Goal: Task Accomplishment & Management: Complete application form

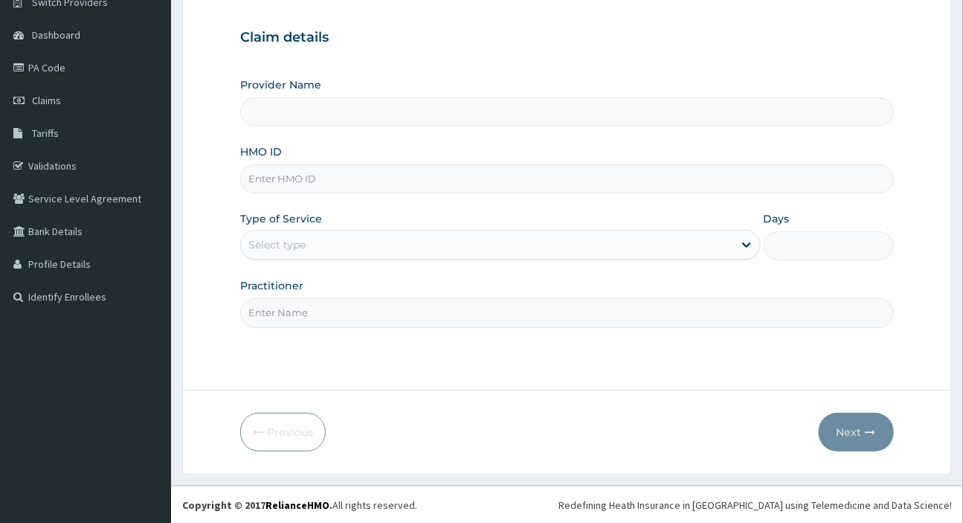
click at [323, 182] on input "HMO ID" at bounding box center [566, 178] width 653 height 29
paste input "JEE/10013/A"
type input "JEE/10013/A"
click at [289, 247] on div "Select type" at bounding box center [276, 244] width 57 height 15
click at [219, 231] on form "Step 1 of 2 Claim details Provider Name HMO ID JEE/10013/A Type of Service Use …" at bounding box center [566, 213] width 769 height 522
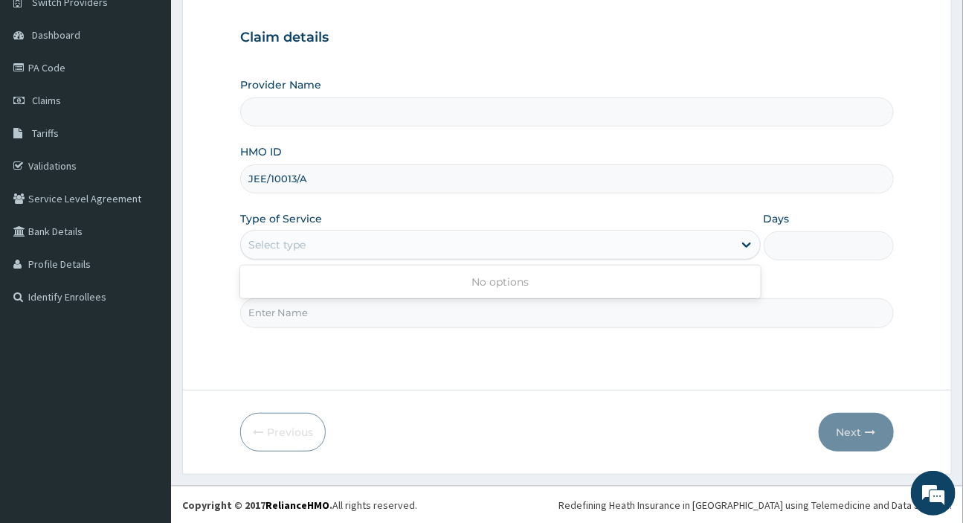
click at [280, 251] on div "Select type" at bounding box center [276, 244] width 57 height 15
click at [210, 234] on form "Step 1 of 2 Claim details Provider Name HMO ID JEE/10013/A Type of Service Use …" at bounding box center [566, 213] width 769 height 522
click at [279, 309] on input "Practitioner" at bounding box center [566, 312] width 653 height 29
type input "d"
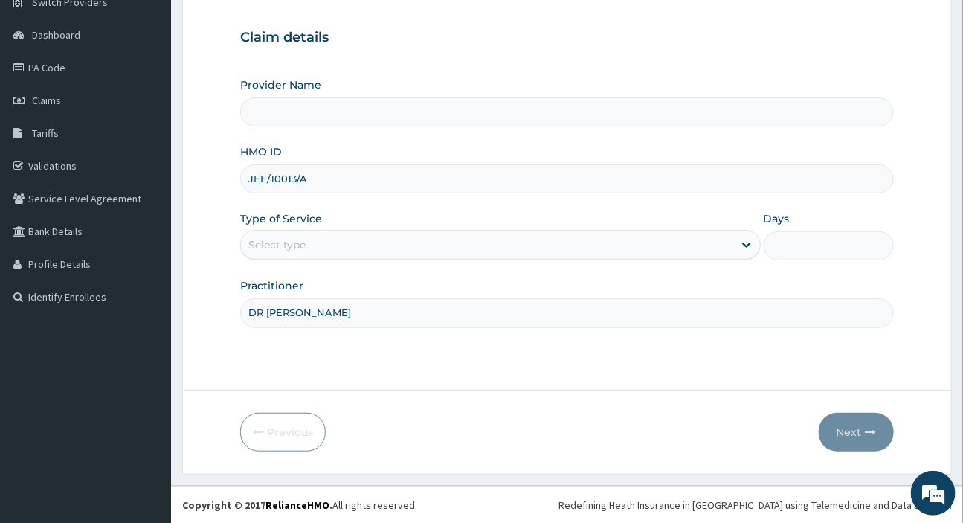
type input "DR [PERSON_NAME]"
click at [306, 236] on div "Select type" at bounding box center [486, 245] width 491 height 24
click at [306, 238] on div "Select type" at bounding box center [486, 245] width 491 height 24
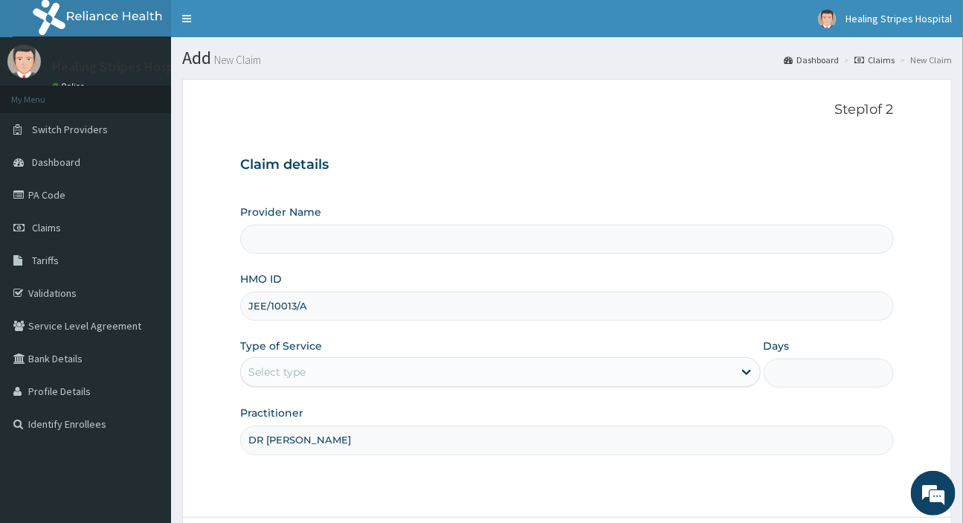
click at [302, 246] on input "Provider Name" at bounding box center [566, 239] width 653 height 29
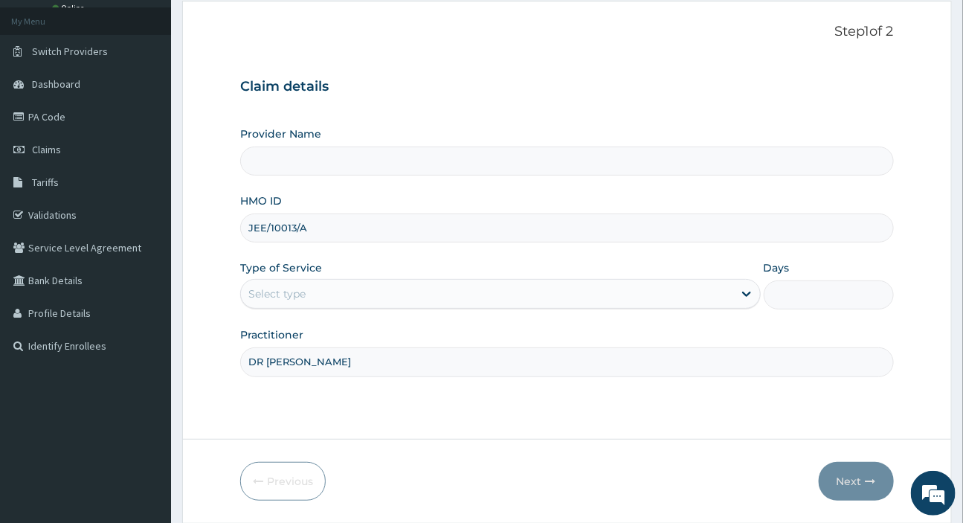
scroll to position [127, 0]
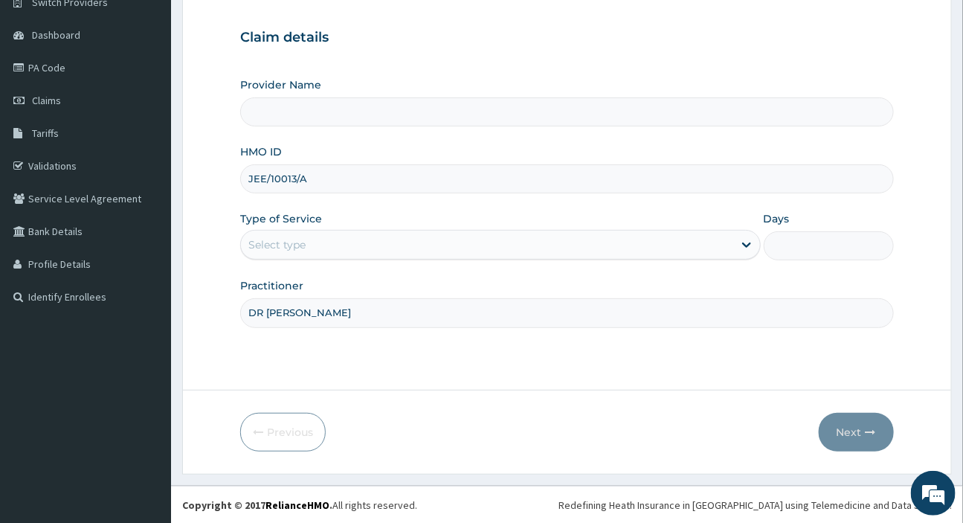
click at [317, 242] on div "Select type" at bounding box center [486, 245] width 491 height 24
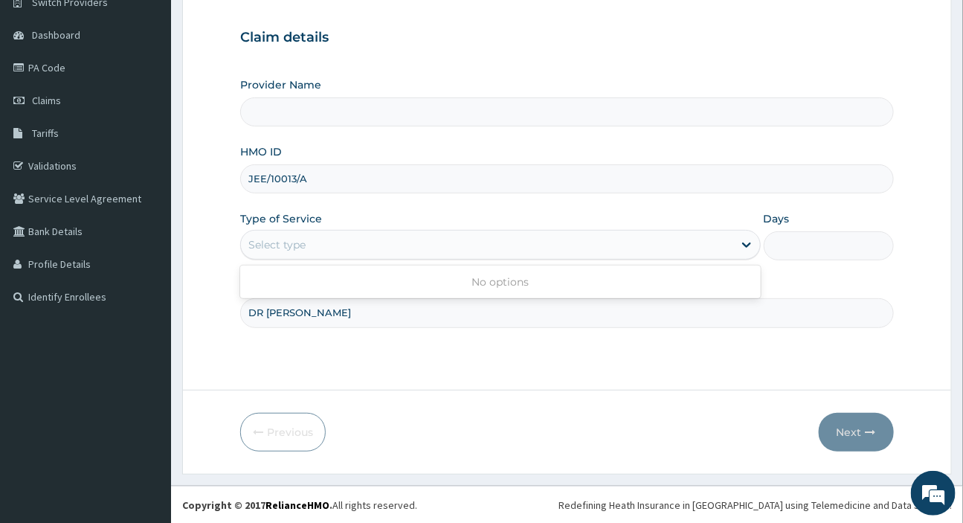
click at [326, 240] on div "Select type" at bounding box center [486, 245] width 491 height 24
click at [728, 247] on div "Select type" at bounding box center [486, 245] width 491 height 24
click at [333, 250] on div "Select type" at bounding box center [486, 245] width 491 height 24
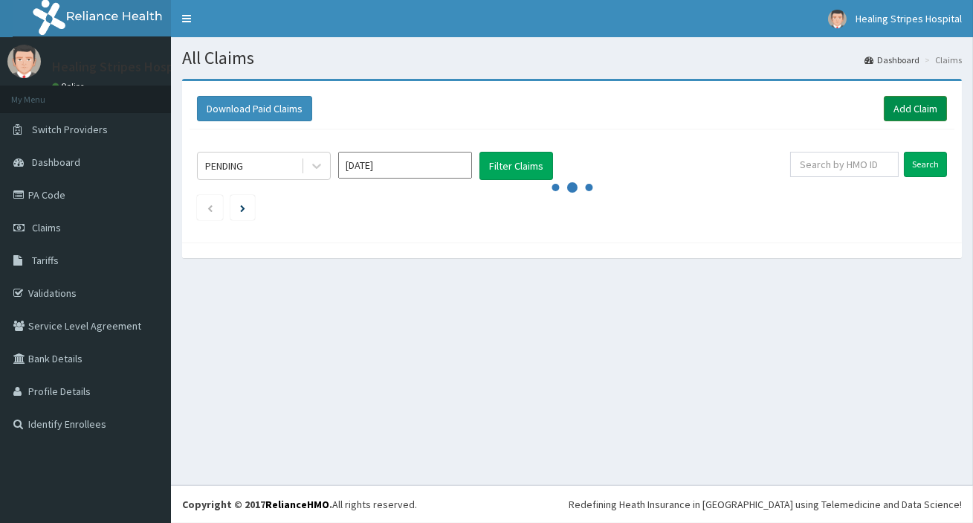
click at [939, 114] on link "Add Claim" at bounding box center [915, 108] width 63 height 25
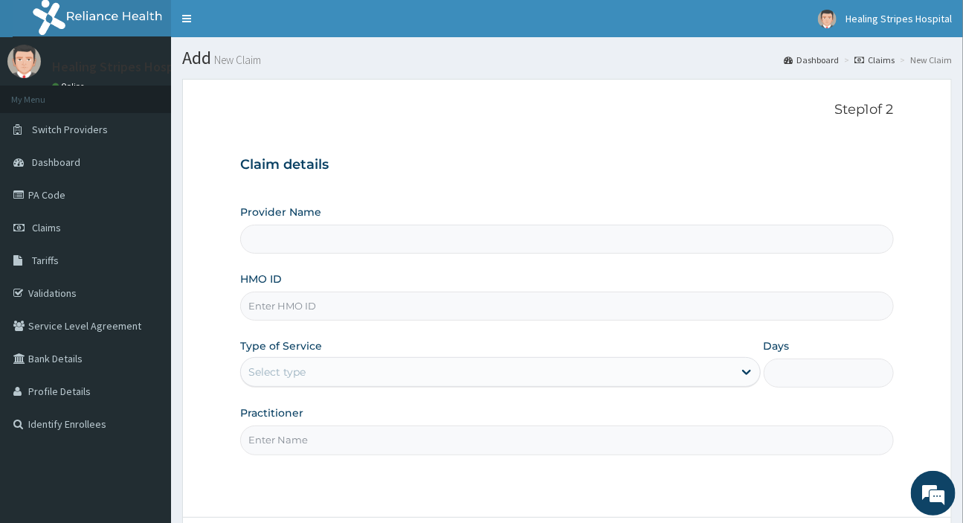
click at [266, 300] on input "HMO ID" at bounding box center [566, 305] width 653 height 29
type input "Healing Stripes Hospital"
paste input "JEE/10013/A"
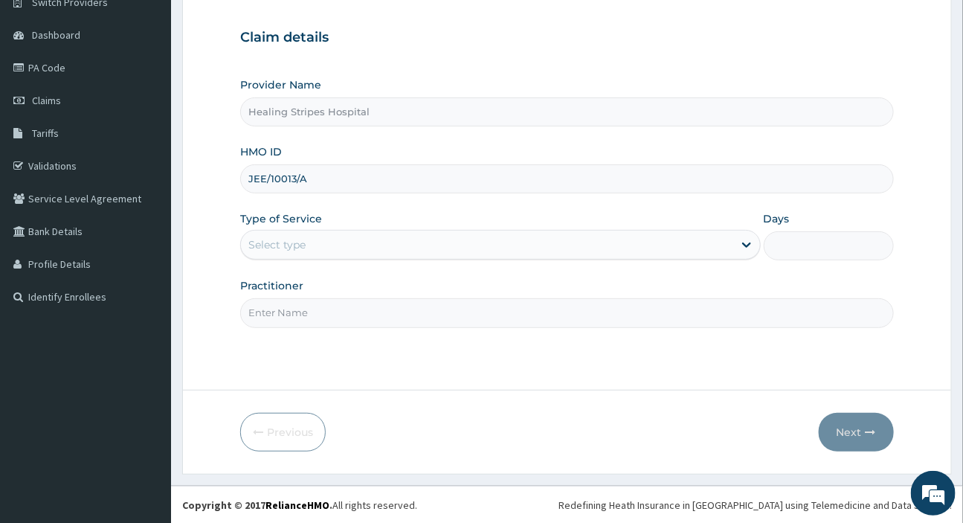
type input "JEE/10013/A"
click at [311, 236] on div "Select type" at bounding box center [486, 245] width 491 height 24
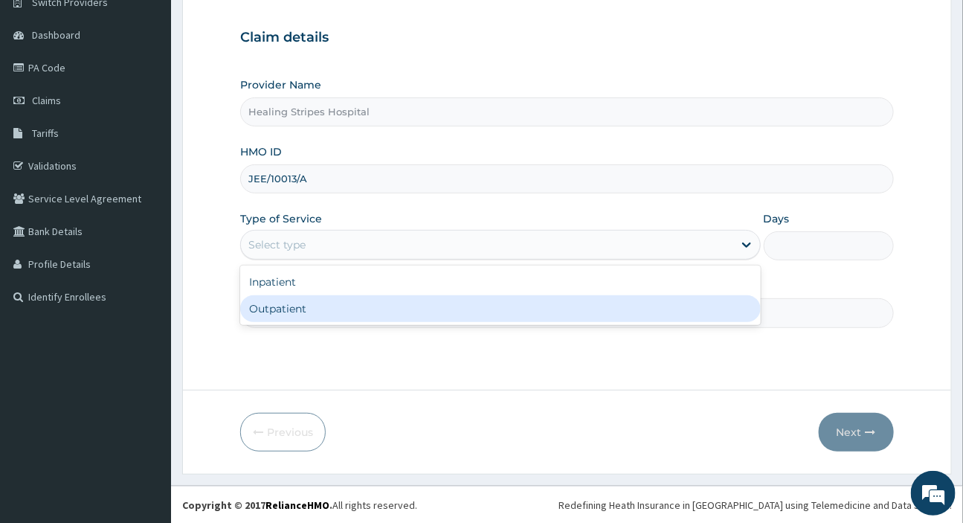
click at [294, 306] on div "Outpatient" at bounding box center [500, 308] width 520 height 27
type input "1"
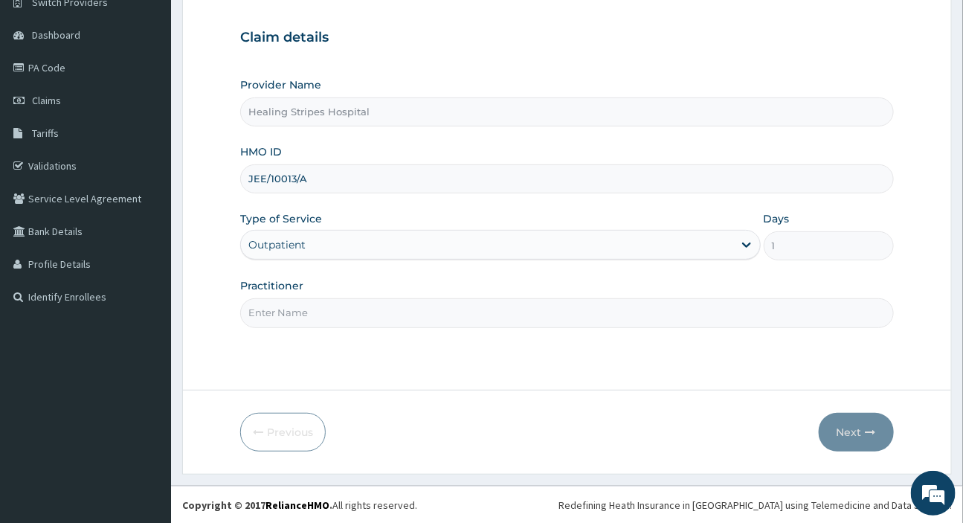
click at [316, 306] on input "Practitioner" at bounding box center [566, 312] width 653 height 29
type input "DR [PERSON_NAME]"
click at [845, 425] on button "Next" at bounding box center [856, 432] width 75 height 39
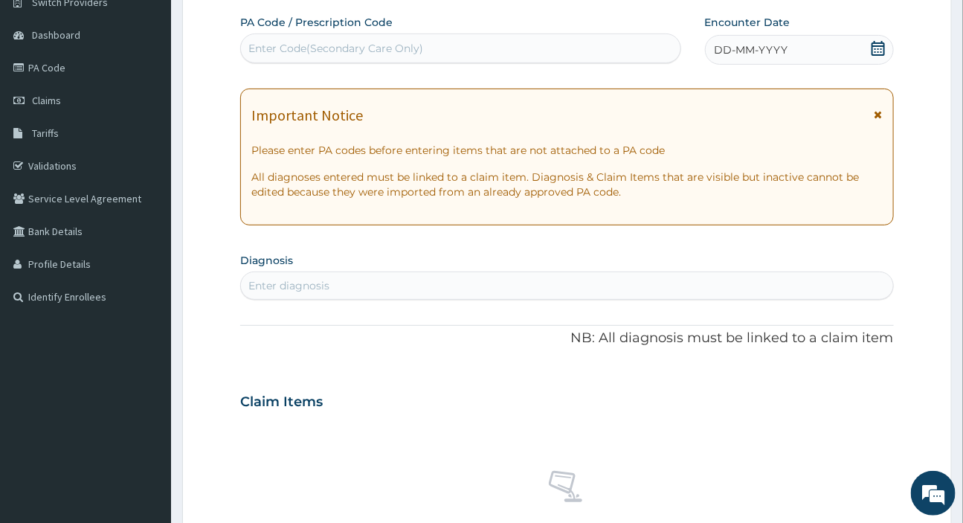
click at [734, 49] on span "DD-MM-YYYY" at bounding box center [751, 49] width 74 height 15
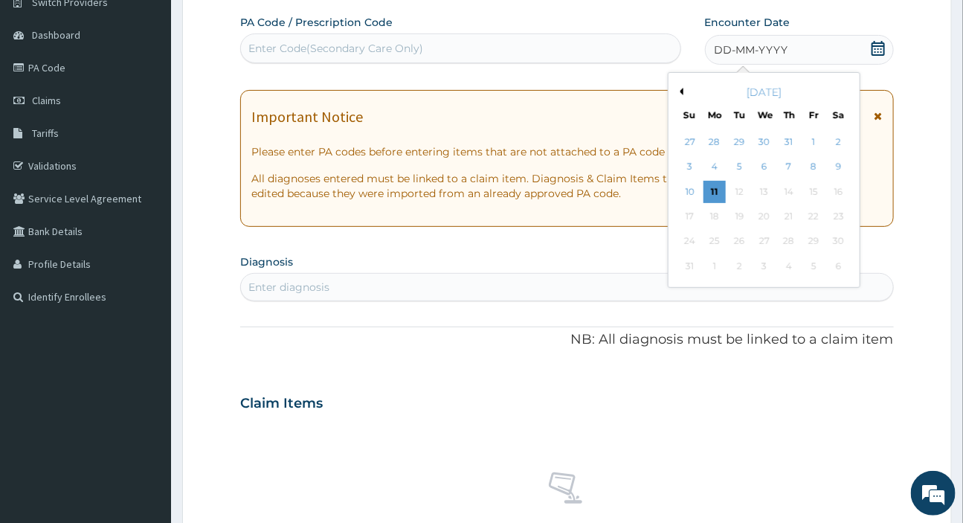
click at [681, 90] on button "Previous Month" at bounding box center [679, 91] width 7 height 7
click at [740, 191] on div "15" at bounding box center [739, 192] width 22 height 22
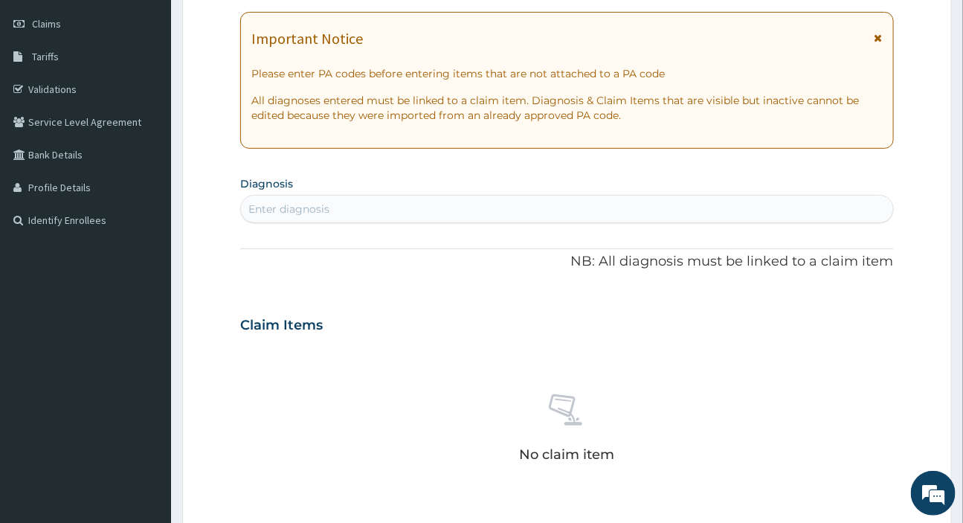
scroll to position [330, 0]
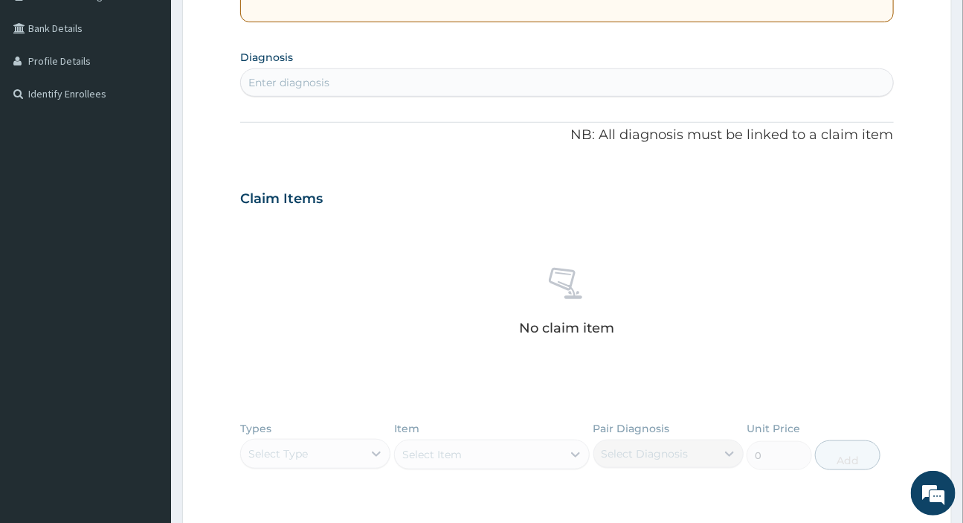
click at [349, 88] on div "Enter diagnosis" at bounding box center [566, 83] width 651 height 24
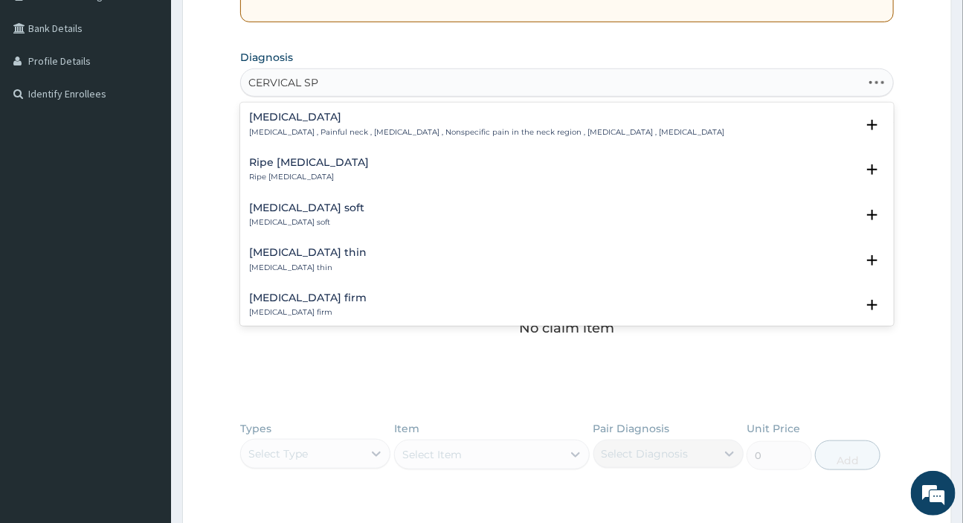
type input "CERVICAL SPR"
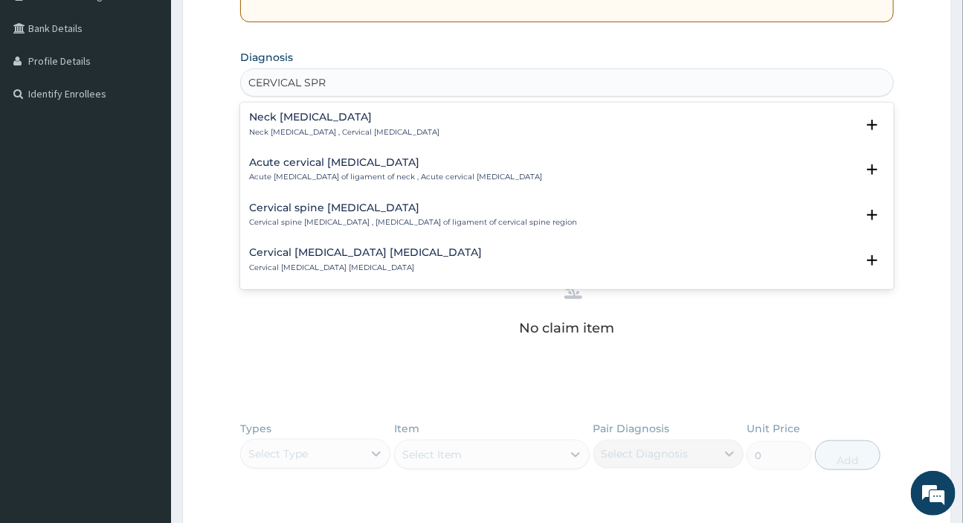
click at [276, 125] on div "Neck sprain Neck sprain , Cervical sprain" at bounding box center [344, 125] width 190 height 26
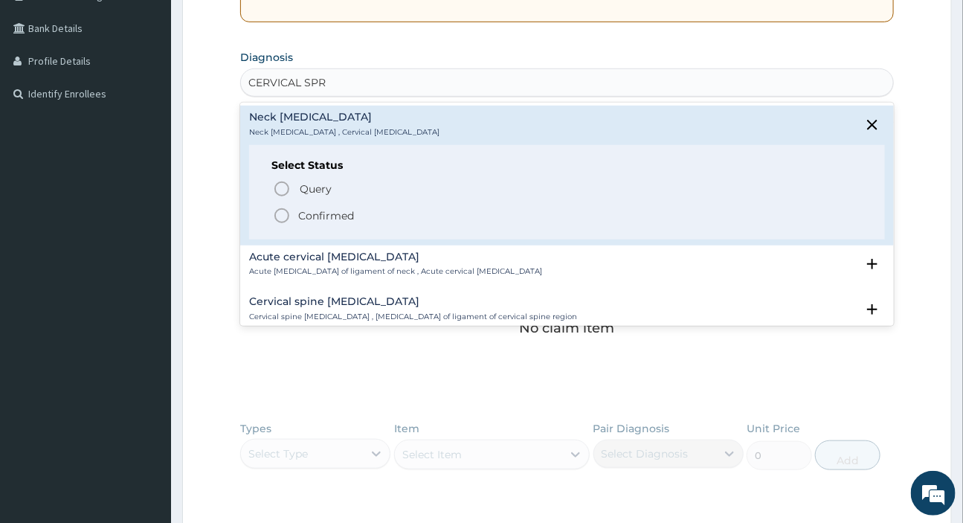
click at [279, 219] on icon "status option filled" at bounding box center [282, 216] width 18 height 18
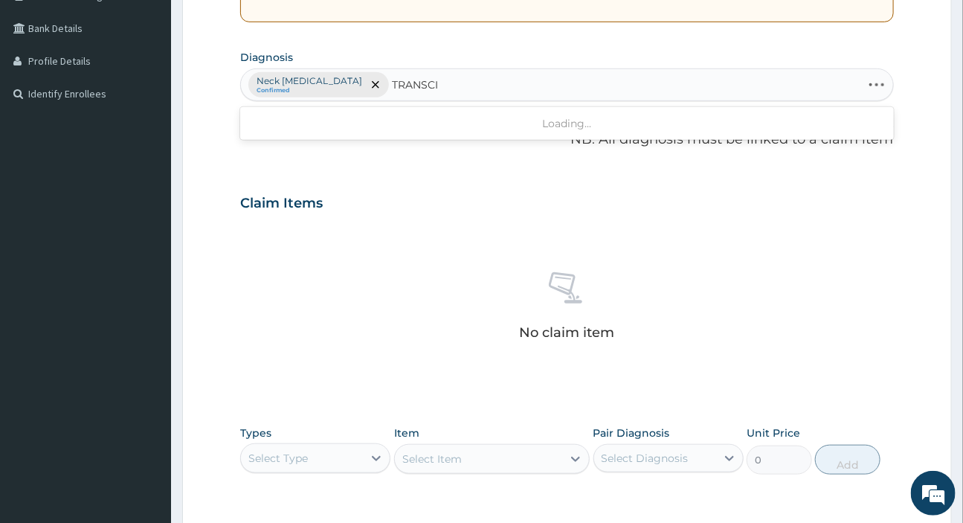
type input "TRANSC"
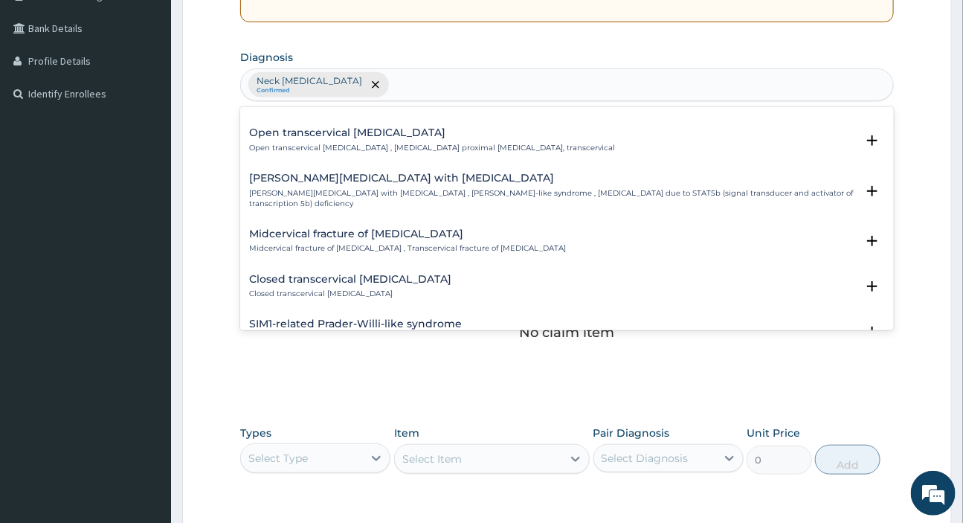
scroll to position [0, 0]
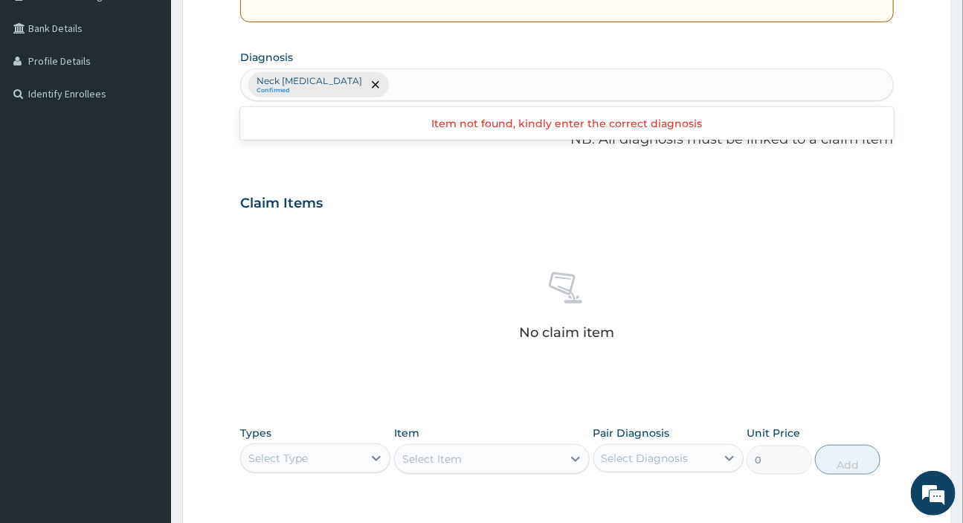
drag, startPoint x: 389, startPoint y: 80, endPoint x: 359, endPoint y: 77, distance: 29.9
click at [359, 77] on div "Neck sprain Confirmed" at bounding box center [566, 84] width 651 height 31
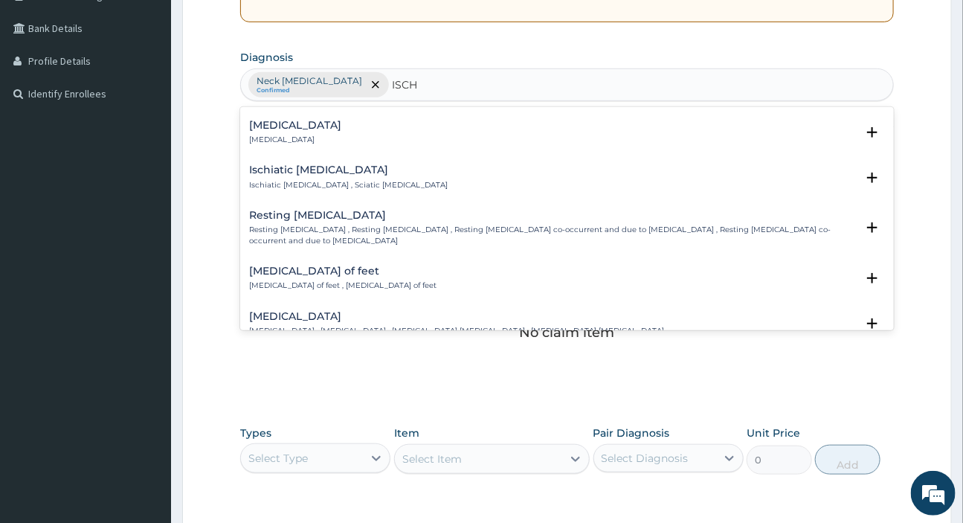
scroll to position [676, 0]
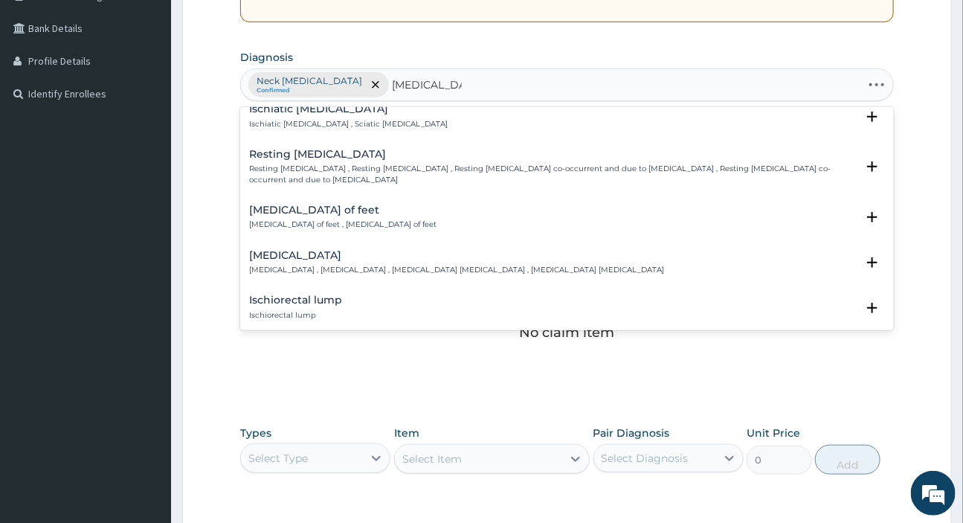
type input "ISCHEMIC ATT"
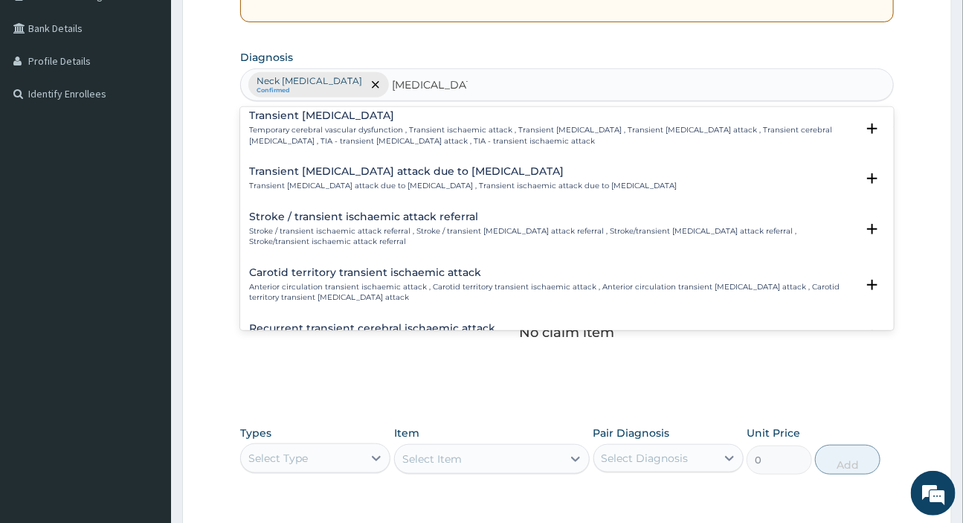
scroll to position [0, 0]
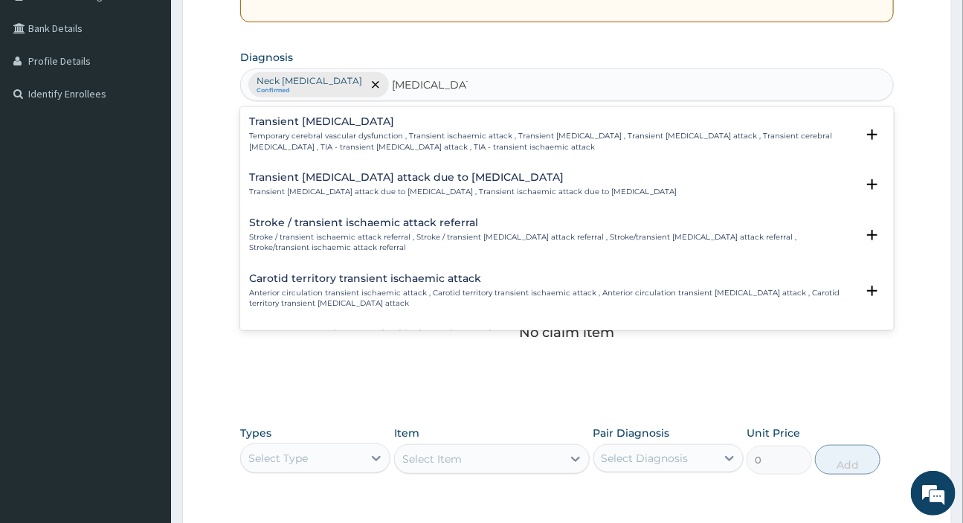
click at [330, 139] on p "Temporary cerebral vascular dysfunction , Transient ischaemic attack , Transien…" at bounding box center [552, 142] width 606 height 22
click at [369, 134] on p "Temporary cerebral vascular dysfunction , Transient ischaemic attack , Transien…" at bounding box center [552, 142] width 606 height 22
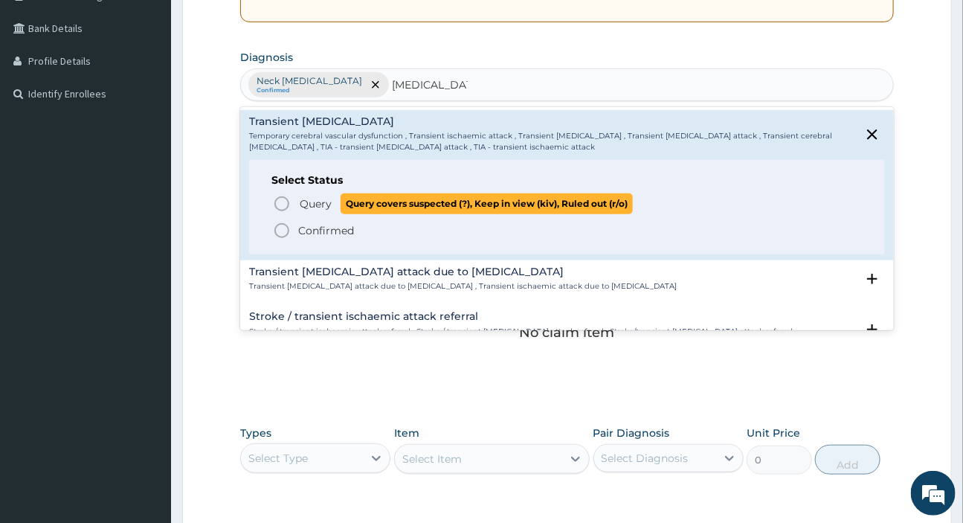
click at [314, 204] on span "Query" at bounding box center [316, 203] width 32 height 15
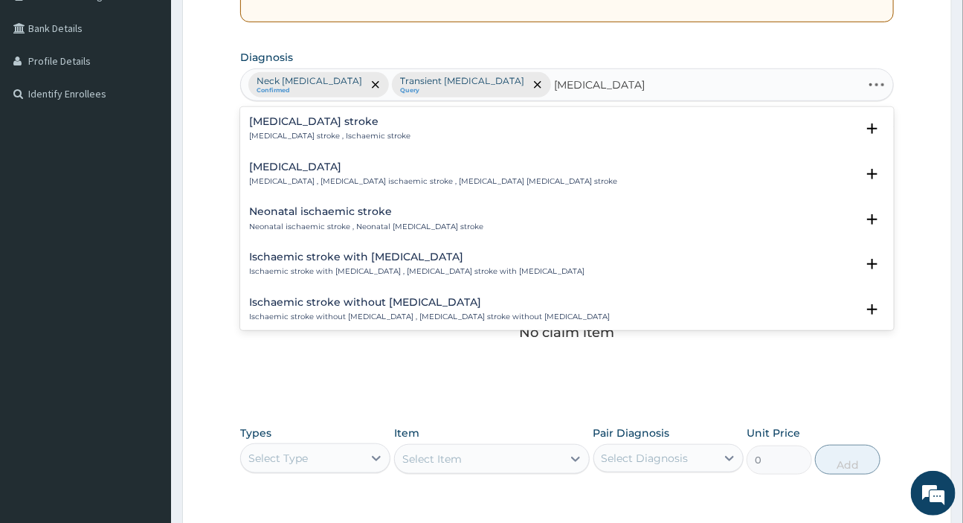
type input "ISCHEMIC STROKE"
click at [298, 127] on div "Ischemic stroke Ischemic stroke , Ischaemic stroke" at bounding box center [329, 129] width 161 height 26
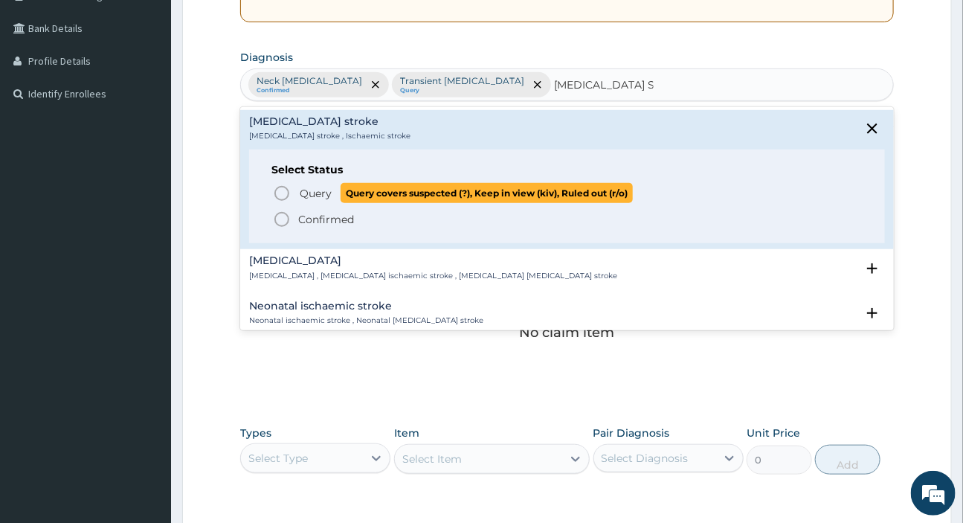
click at [303, 193] on span "Query" at bounding box center [316, 193] width 32 height 15
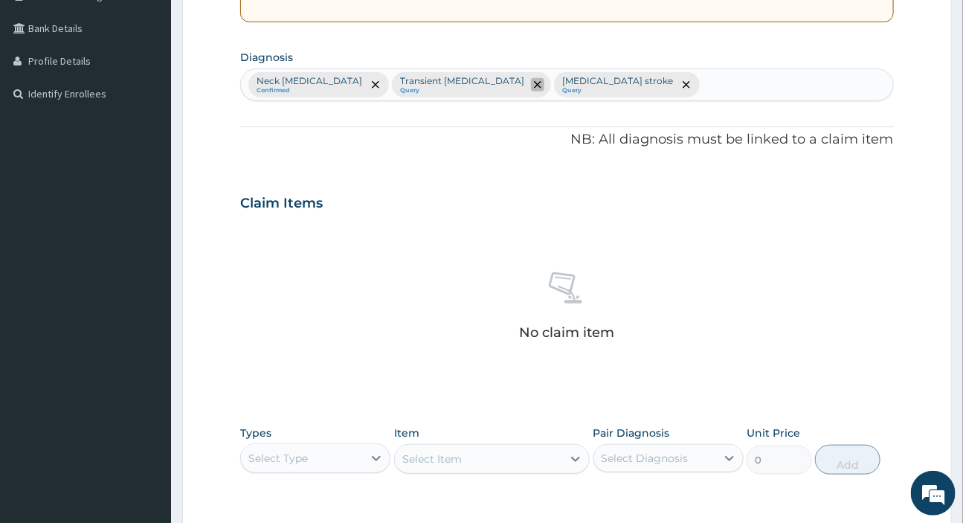
click at [534, 84] on icon "remove selection option" at bounding box center [537, 84] width 7 height 7
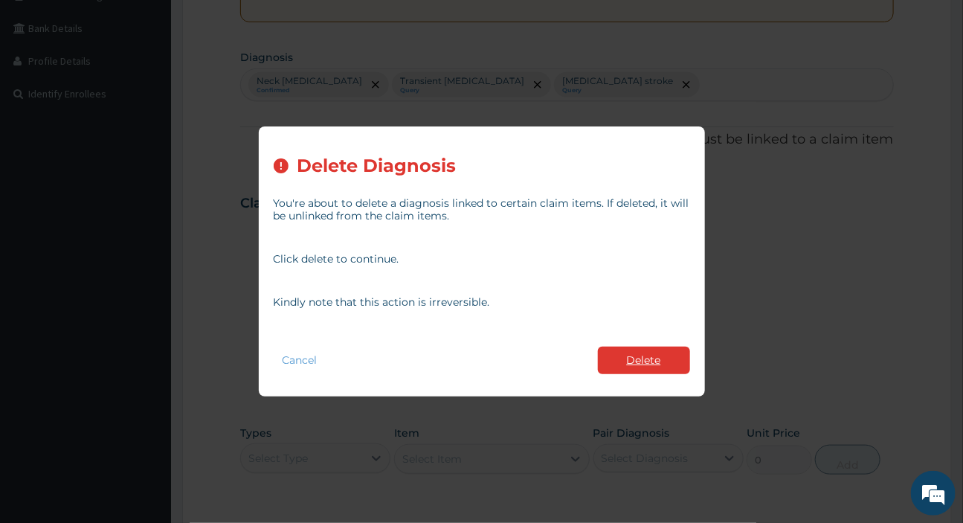
click at [653, 359] on button "Delete" at bounding box center [644, 360] width 92 height 28
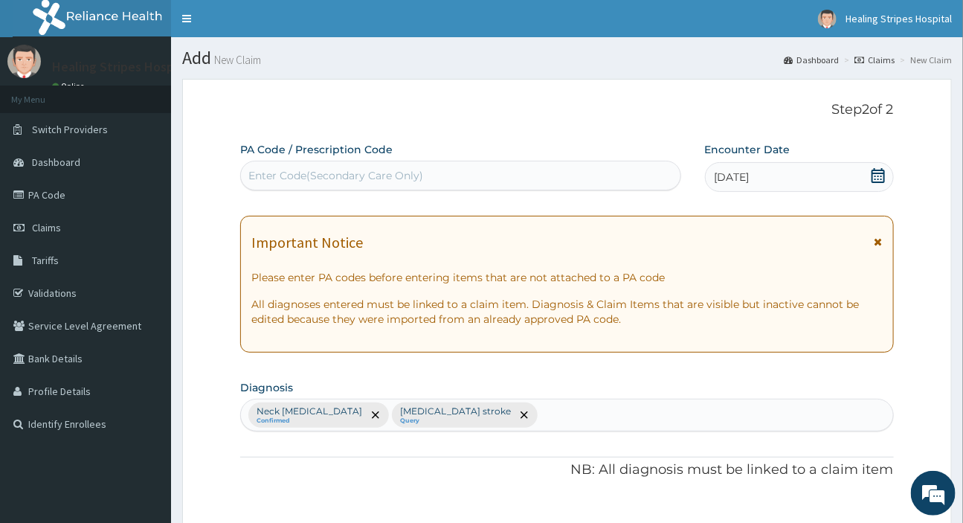
click at [431, 172] on div "Enter Code(Secondary Care Only)" at bounding box center [460, 176] width 439 height 24
paste input "PA/EA2C3D"
type input "PA/EA2C3D"
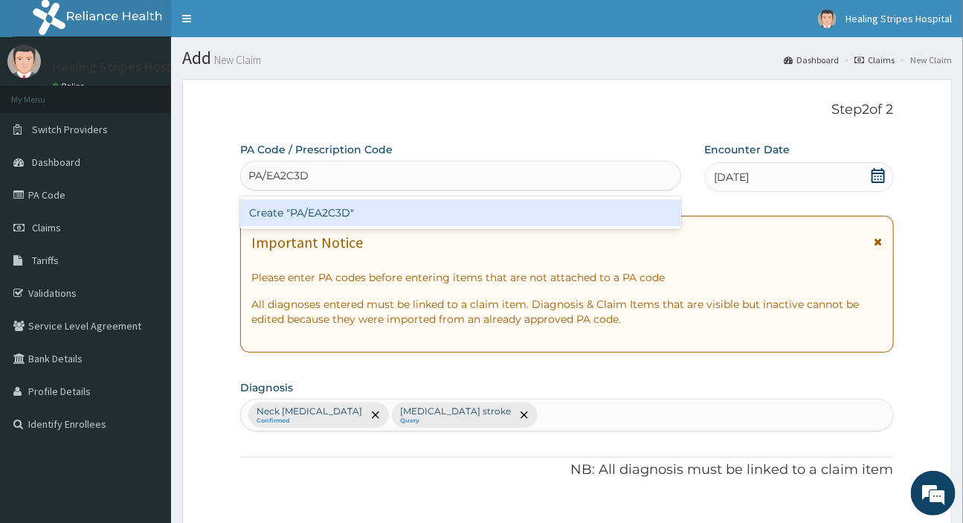
click at [430, 211] on div "Create "PA/EA2C3D"" at bounding box center [460, 212] width 440 height 27
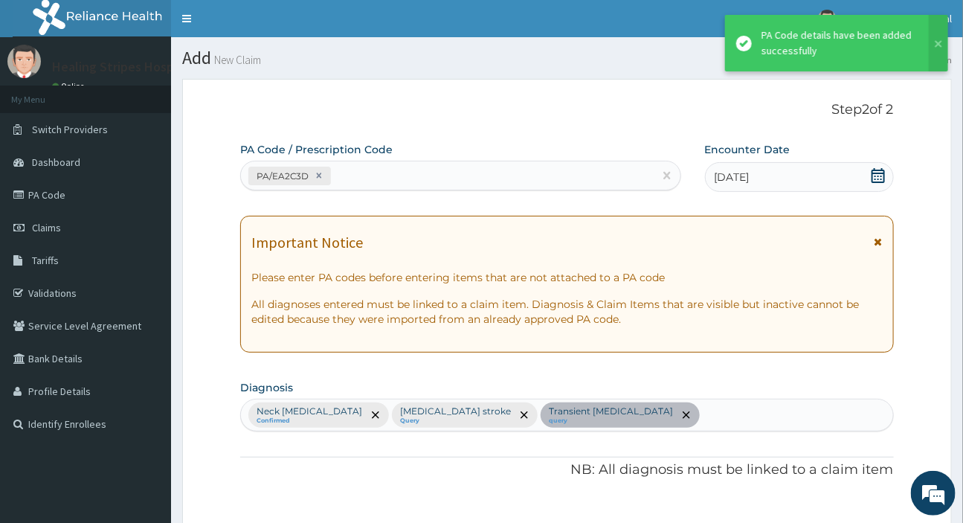
scroll to position [357, 0]
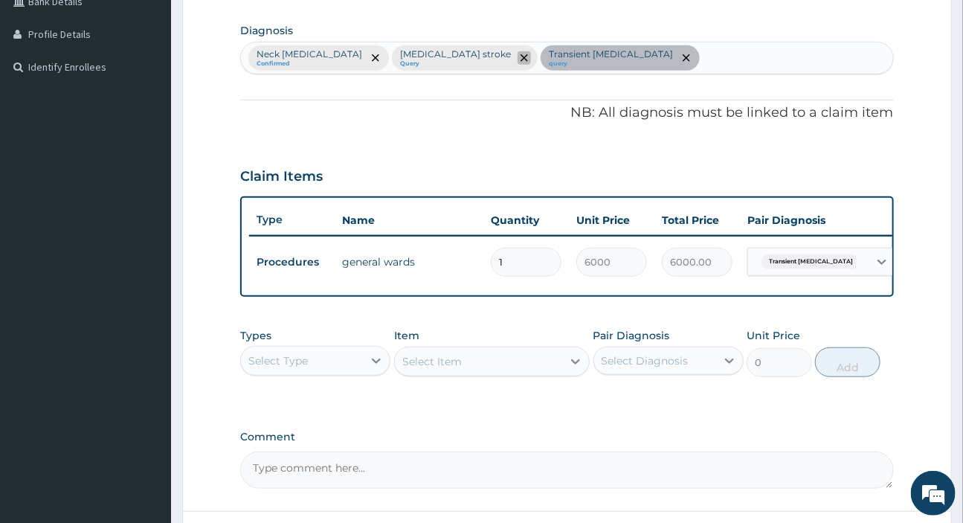
click at [520, 55] on icon "remove selection option" at bounding box center [523, 57] width 7 height 7
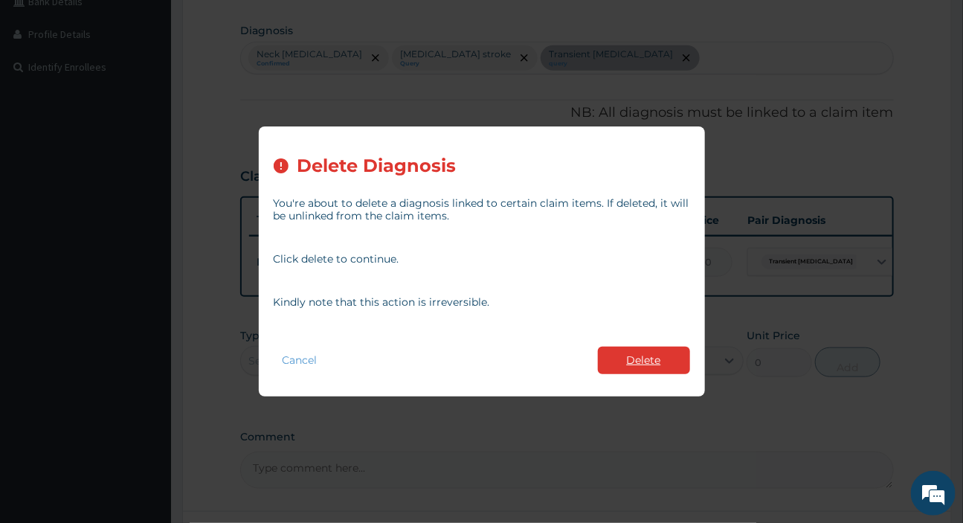
click at [632, 353] on button "Delete" at bounding box center [644, 360] width 92 height 28
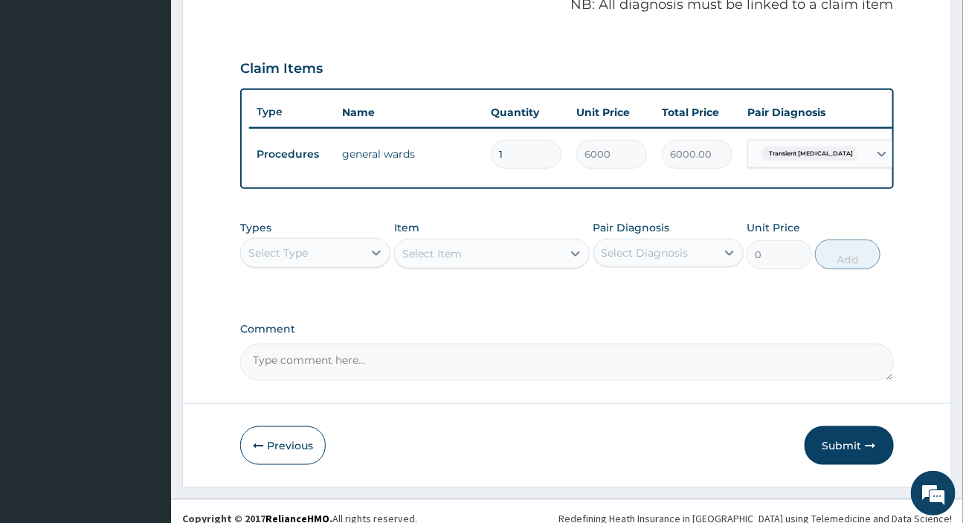
scroll to position [488, 0]
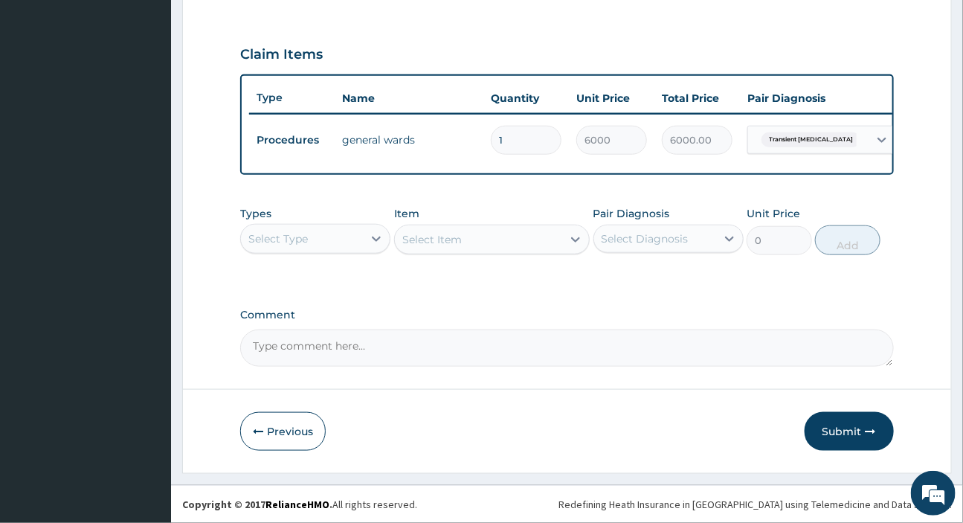
click at [331, 248] on div "Select Type" at bounding box center [302, 239] width 122 height 24
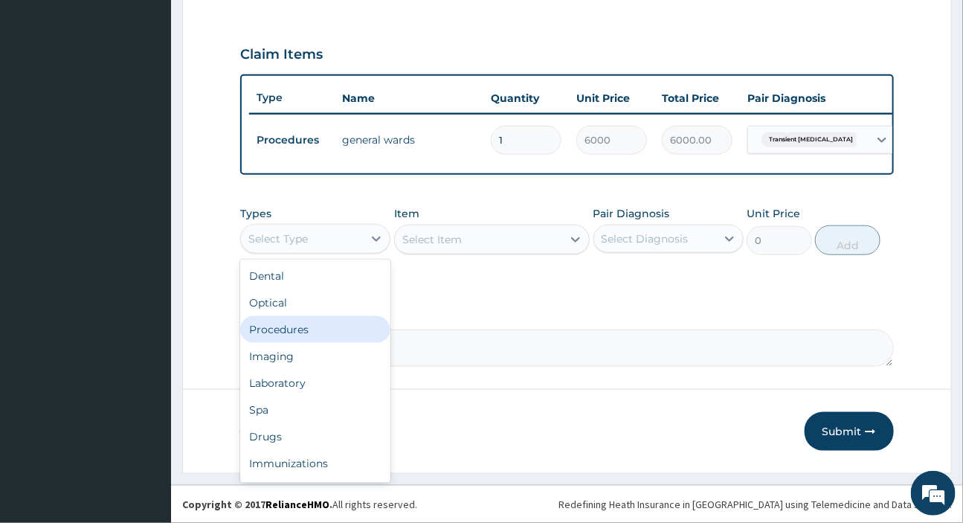
click at [302, 332] on div "Procedures" at bounding box center [315, 329] width 150 height 27
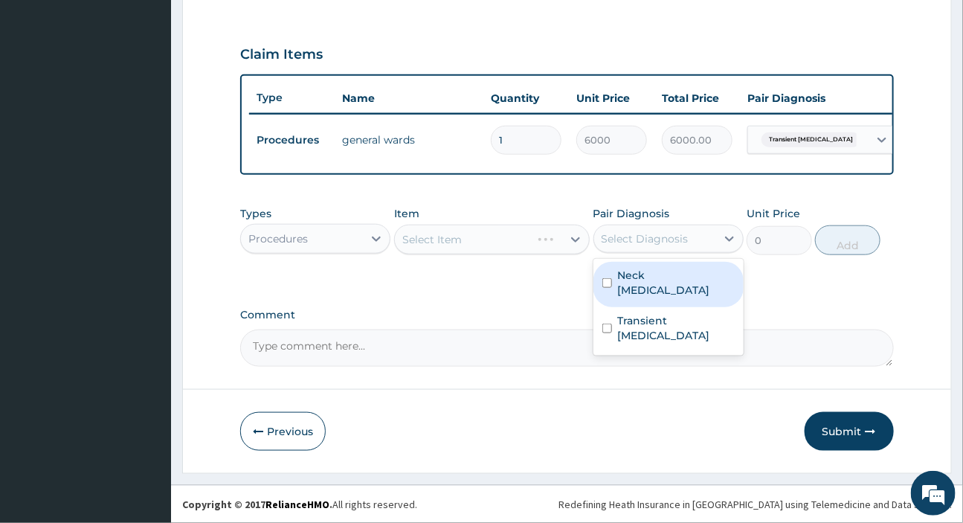
click at [649, 234] on div "Select Diagnosis" at bounding box center [644, 238] width 87 height 15
click at [651, 268] on label "Neck sprain" at bounding box center [676, 283] width 117 height 30
checkbox input "true"
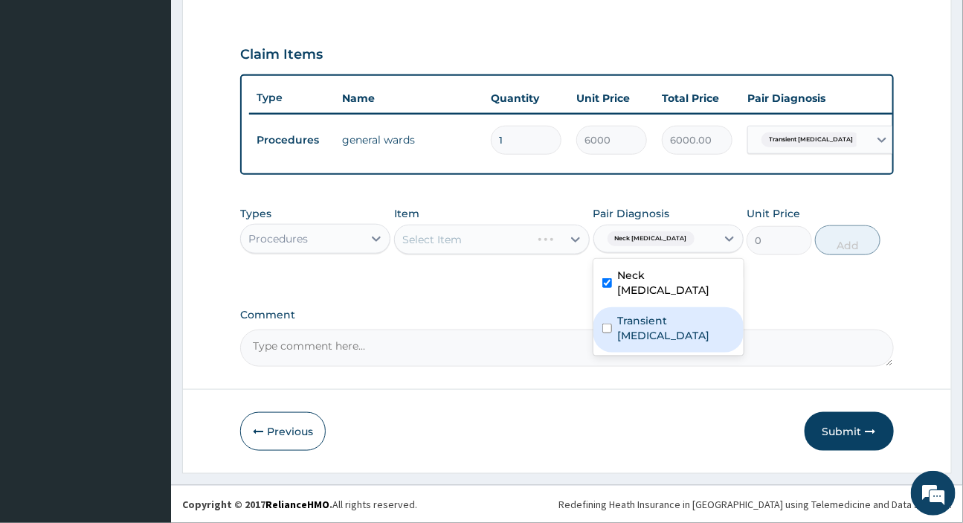
click at [648, 313] on label "Transient ischemia" at bounding box center [676, 328] width 117 height 30
checkbox input "true"
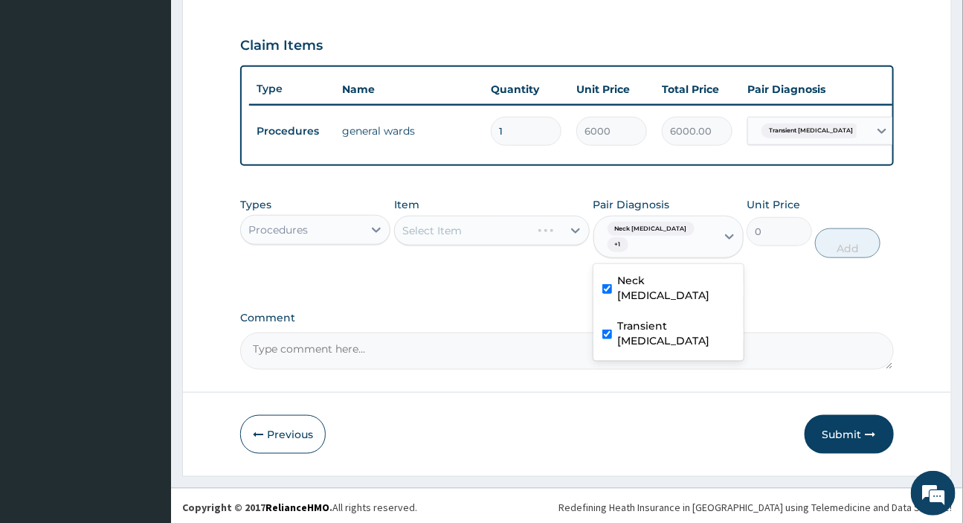
click at [508, 233] on div "Select Item" at bounding box center [492, 231] width 196 height 30
click at [489, 239] on div "Select Item" at bounding box center [478, 231] width 167 height 24
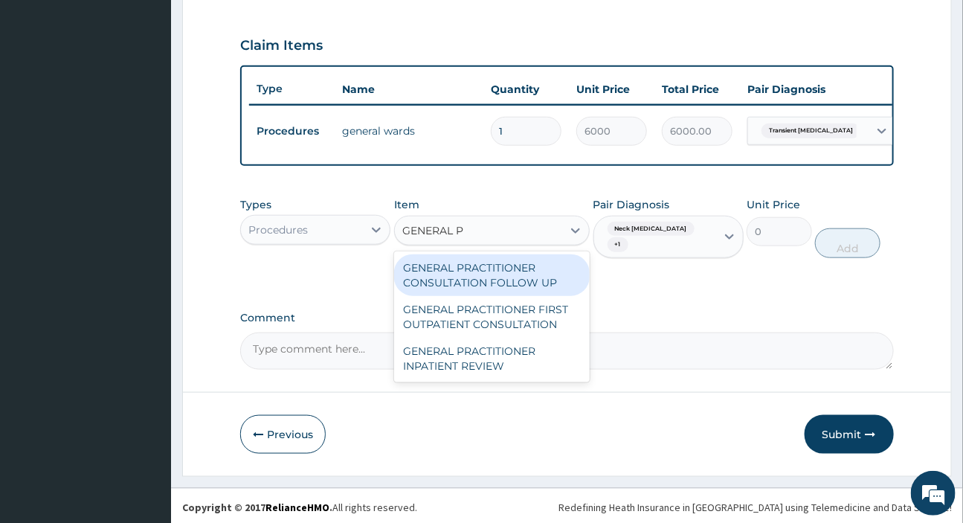
type input "GENERAL PR"
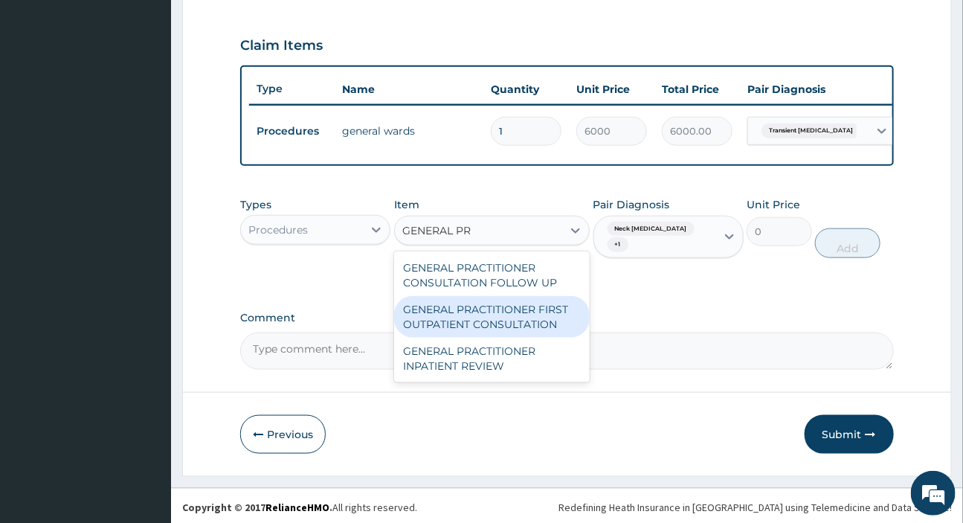
click at [500, 312] on div "GENERAL PRACTITIONER FIRST OUTPATIENT CONSULTATION" at bounding box center [492, 317] width 196 height 42
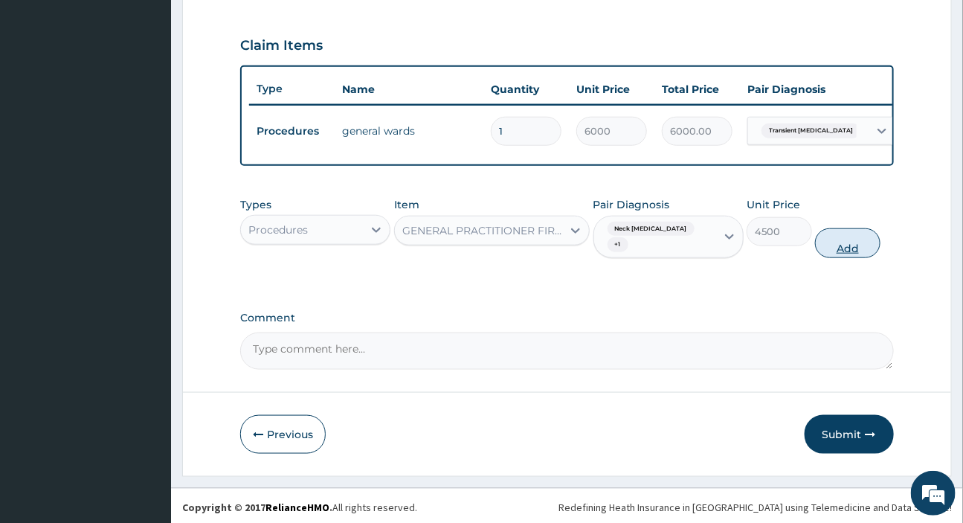
click at [871, 242] on button "Add" at bounding box center [847, 243] width 65 height 30
type input "0"
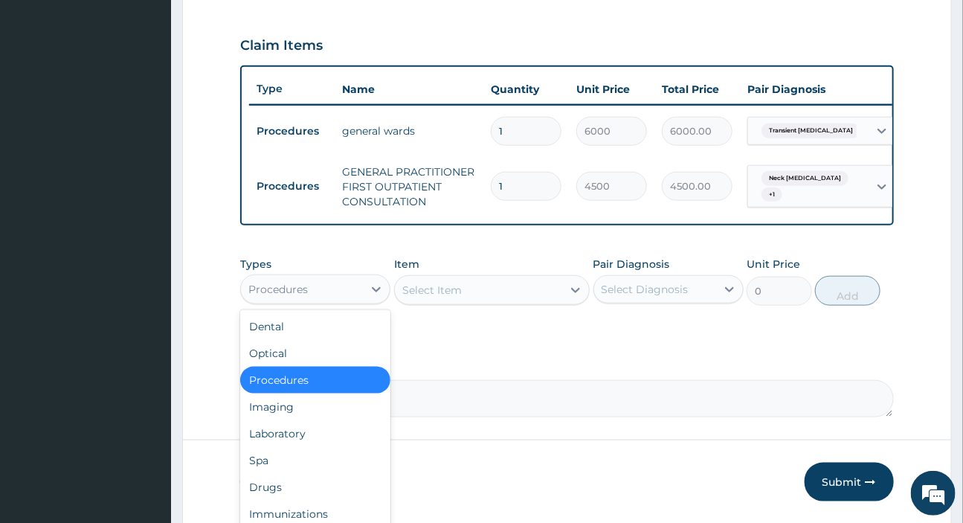
click at [322, 288] on div "Procedures" at bounding box center [302, 289] width 122 height 24
click at [463, 298] on div "Select Item" at bounding box center [478, 290] width 167 height 24
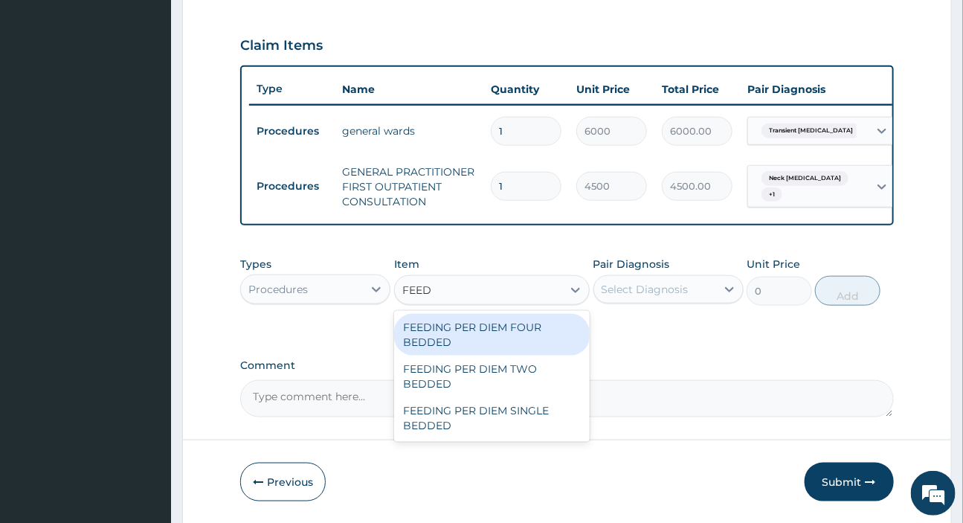
type input "FEED"
type input "FEEDI"
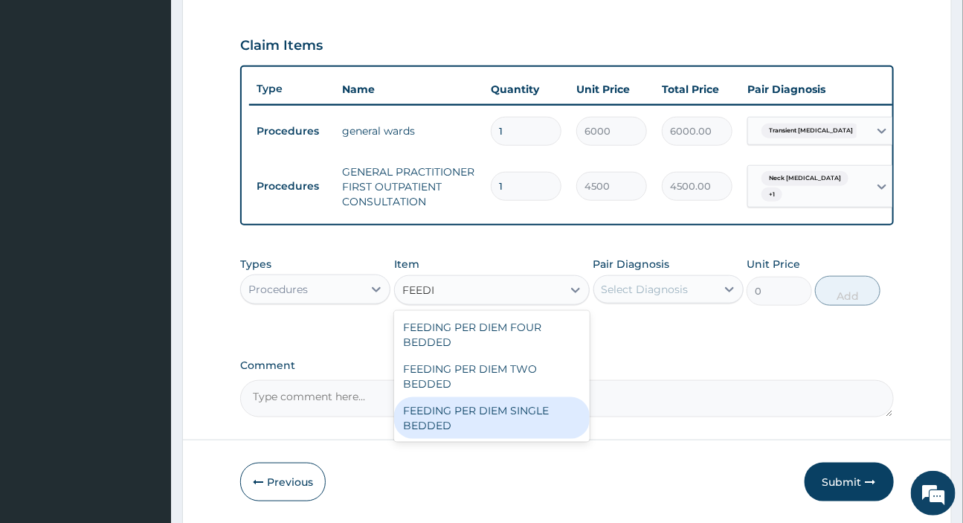
click at [481, 425] on div "FEEDING PER DIEM SINGLE BEDDED" at bounding box center [492, 418] width 196 height 42
type input "10500"
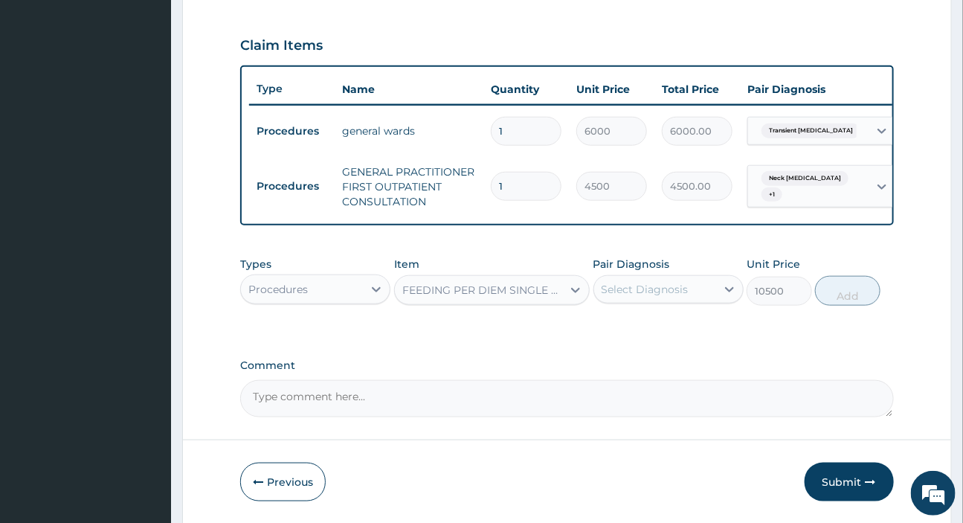
click at [662, 296] on div "Select Diagnosis" at bounding box center [644, 289] width 87 height 15
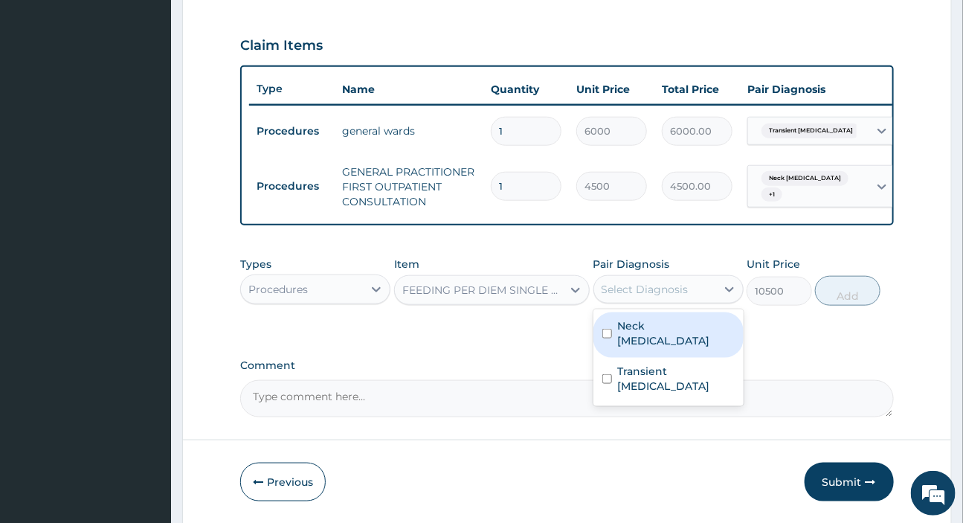
click at [642, 339] on label "Neck sprain" at bounding box center [676, 333] width 117 height 30
checkbox input "true"
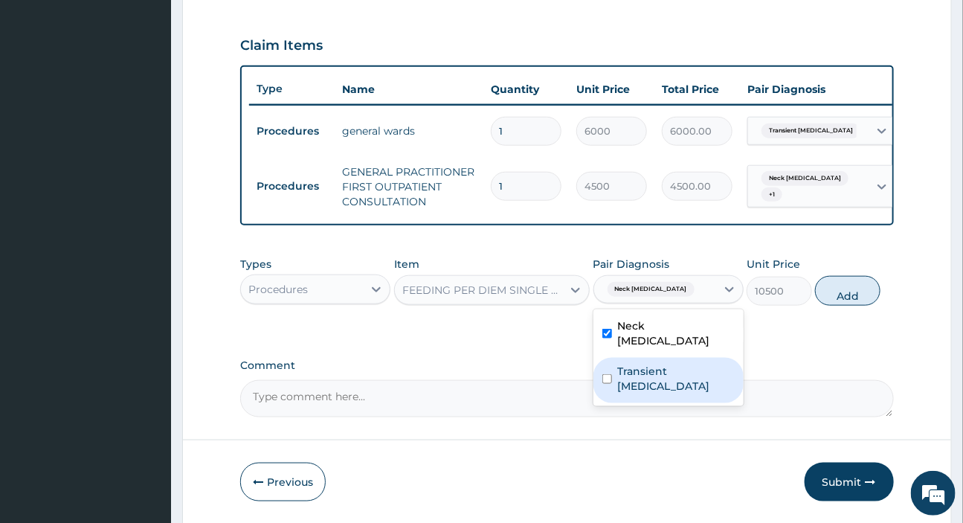
click at [645, 364] on label "Transient ischemia" at bounding box center [676, 379] width 117 height 30
checkbox input "true"
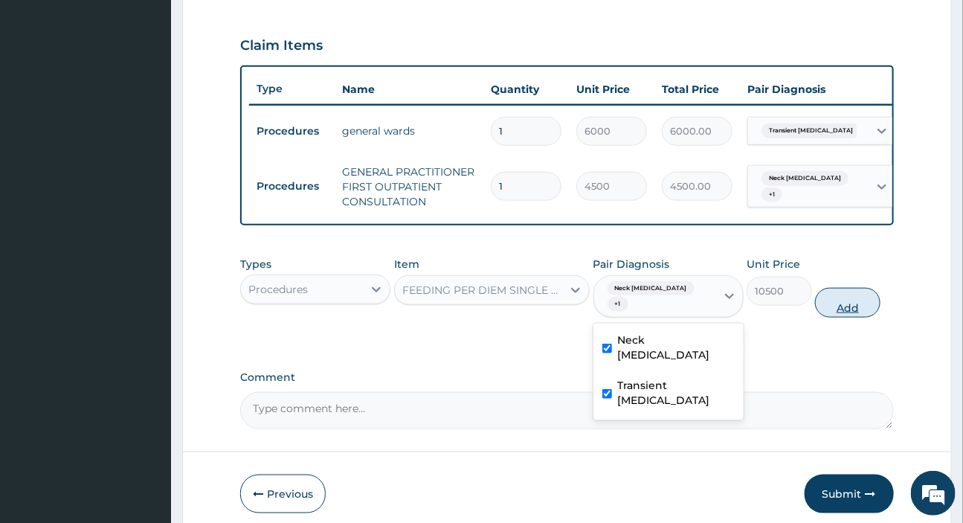
click at [851, 297] on button "Add" at bounding box center [847, 303] width 65 height 30
type input "0"
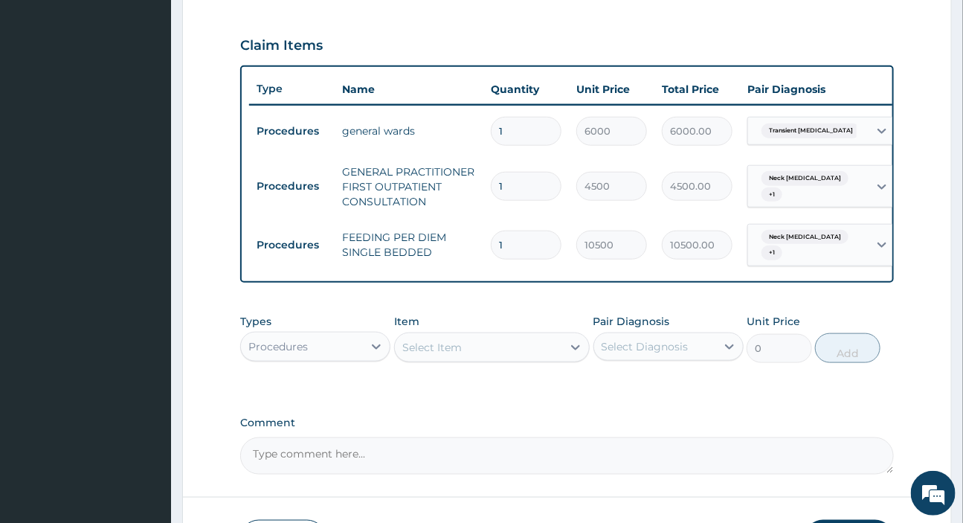
drag, startPoint x: 509, startPoint y: 242, endPoint x: 483, endPoint y: 243, distance: 26.1
click at [483, 243] on td "1" at bounding box center [525, 245] width 85 height 44
type input "2"
type input "21000.00"
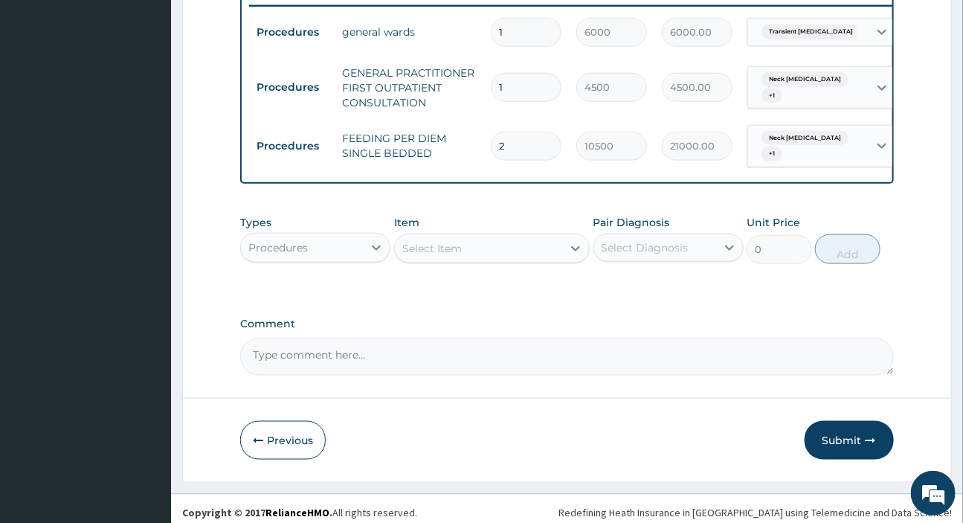
scroll to position [599, 0]
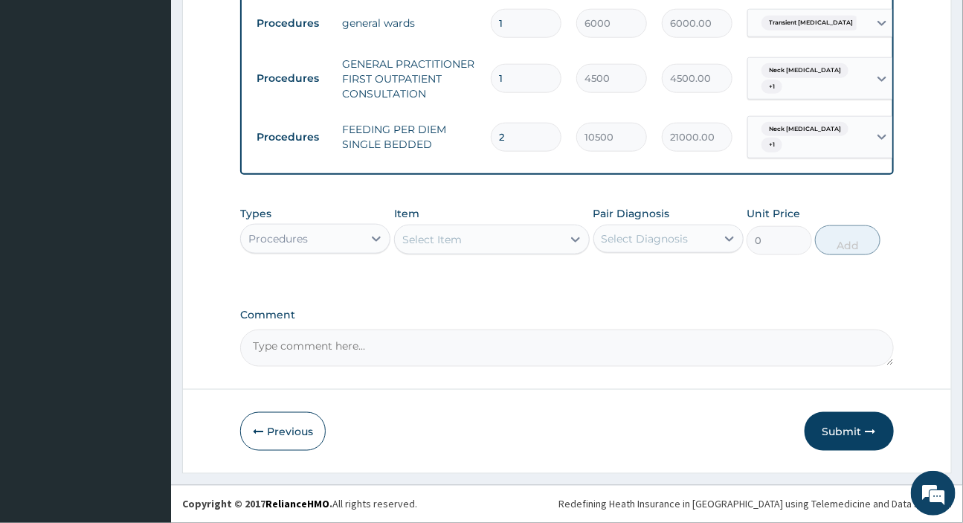
type input "2"
click at [468, 237] on div "Select Item" at bounding box center [478, 239] width 167 height 24
type input "NURS"
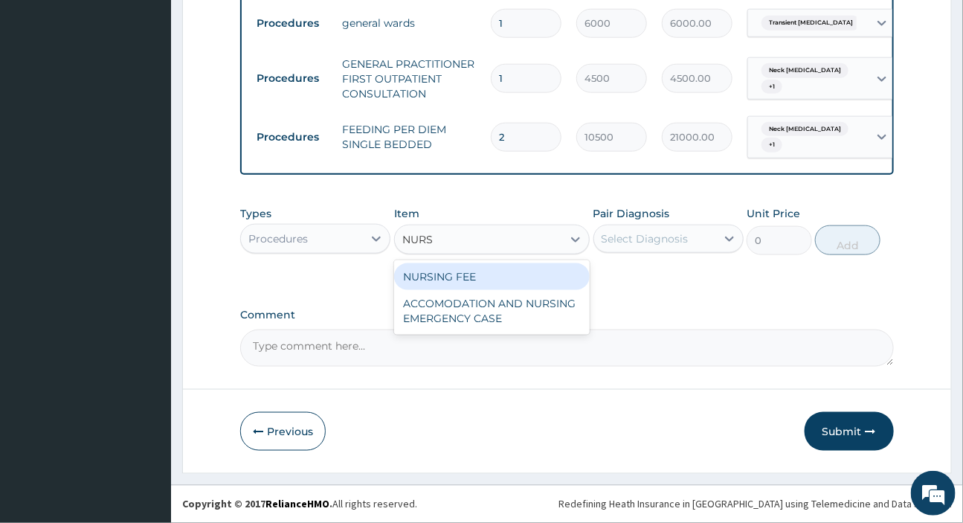
click at [494, 280] on div "NURSING FEE" at bounding box center [492, 276] width 196 height 27
click at [494, 280] on div "Types Procedures Item option FEEDING PER DIEM SINGLE BEDDED, selected. option N…" at bounding box center [566, 242] width 653 height 86
type input "2250"
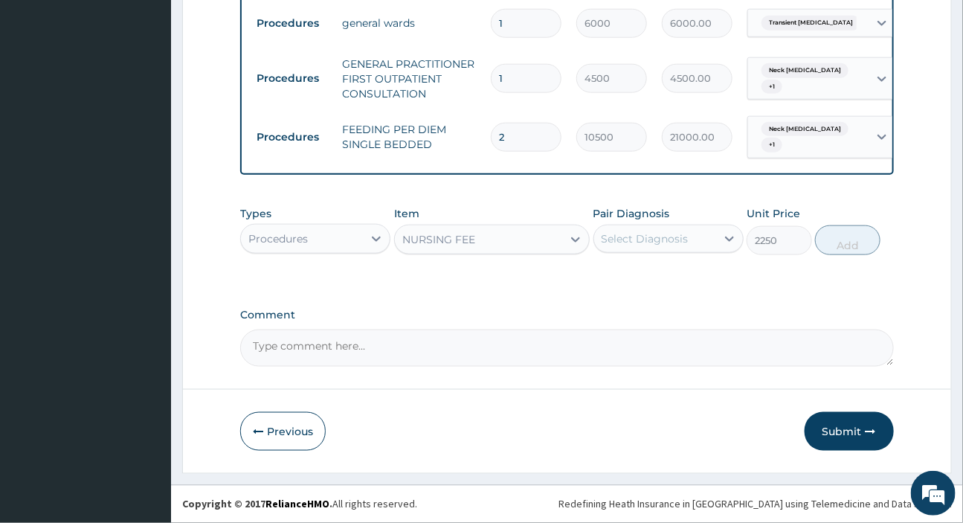
click at [638, 242] on div "Select Diagnosis" at bounding box center [644, 238] width 87 height 15
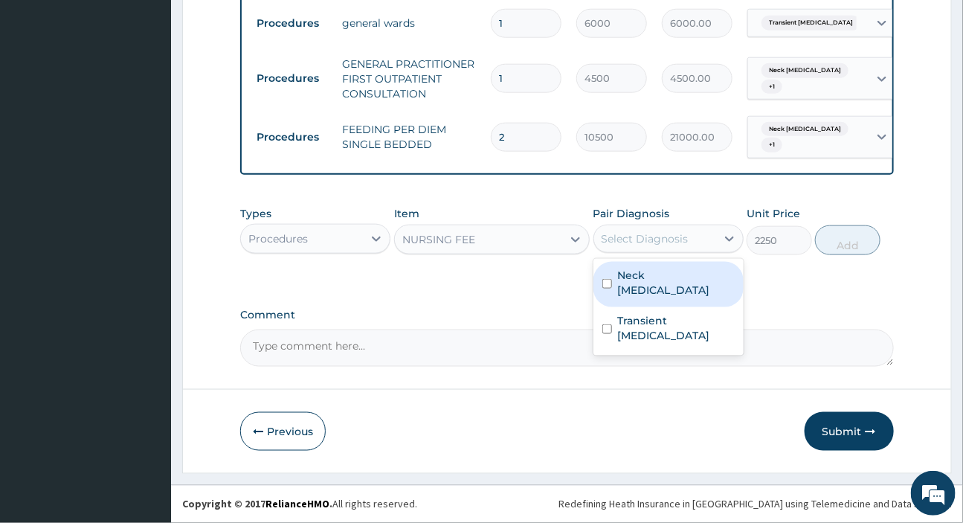
click at [651, 272] on label "Neck sprain" at bounding box center [676, 283] width 117 height 30
checkbox input "true"
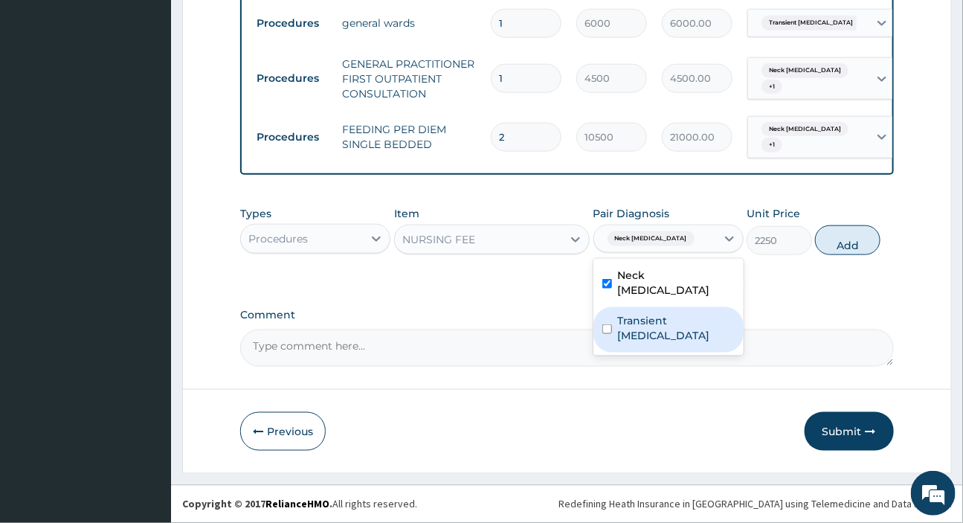
click at [659, 320] on div "Transient ischemia" at bounding box center [668, 329] width 150 height 45
checkbox input "true"
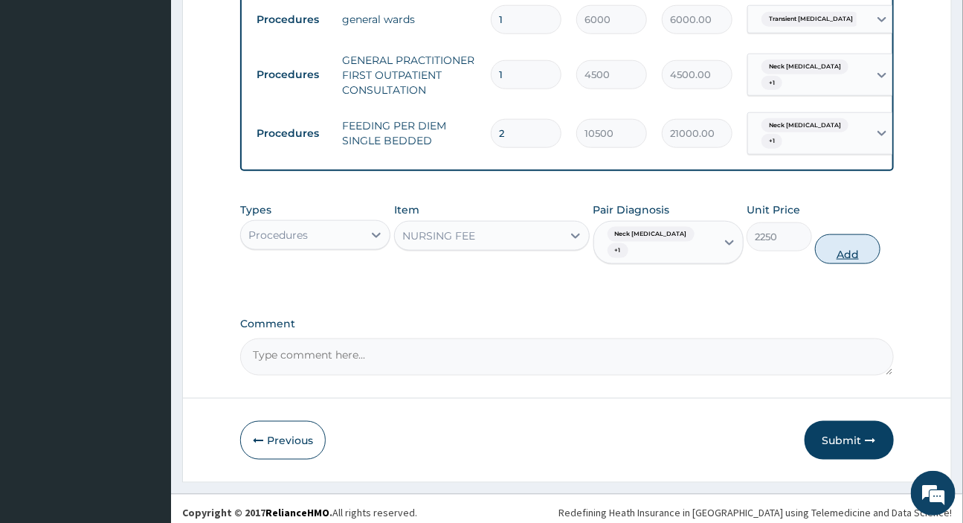
click at [870, 234] on button "Add" at bounding box center [847, 249] width 65 height 30
type input "0"
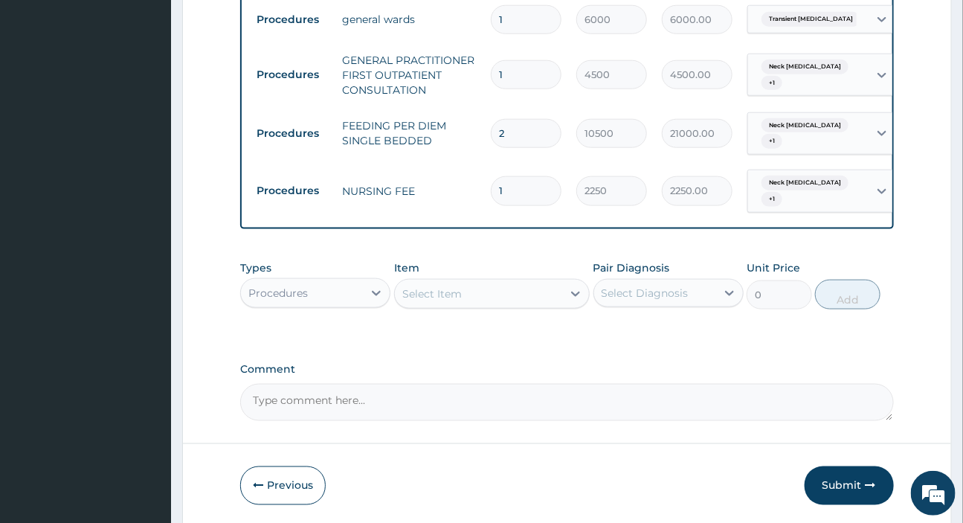
scroll to position [651, 0]
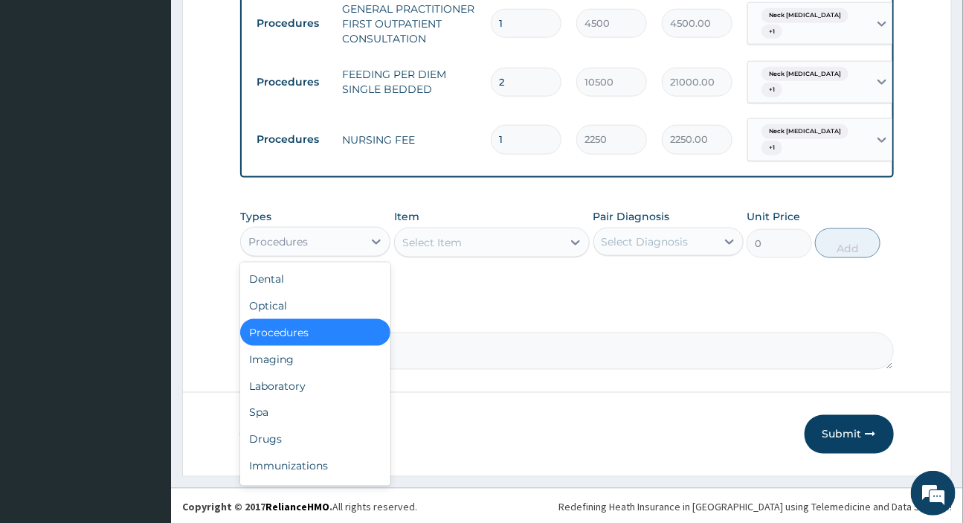
click at [307, 233] on div "Procedures" at bounding box center [302, 242] width 122 height 24
click at [266, 437] on div "Drugs" at bounding box center [315, 439] width 150 height 27
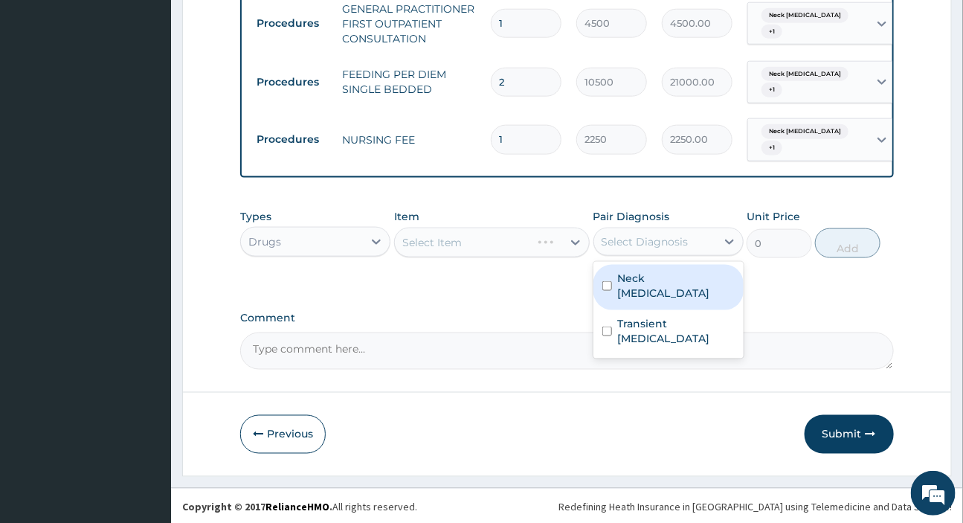
click at [648, 245] on div "Select Diagnosis" at bounding box center [644, 241] width 87 height 15
click at [668, 275] on label "Neck sprain" at bounding box center [676, 286] width 117 height 30
checkbox input "true"
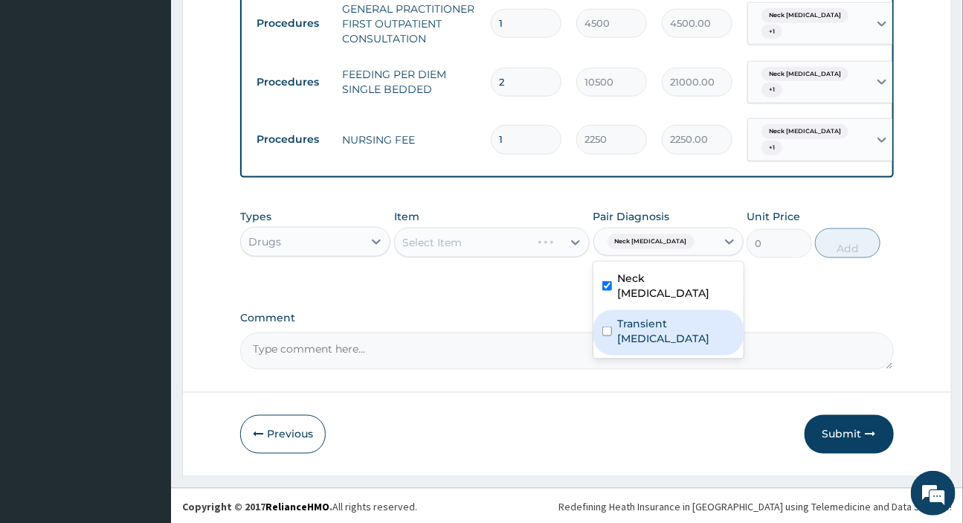
click at [673, 316] on label "Transient ischemia" at bounding box center [676, 331] width 117 height 30
checkbox input "true"
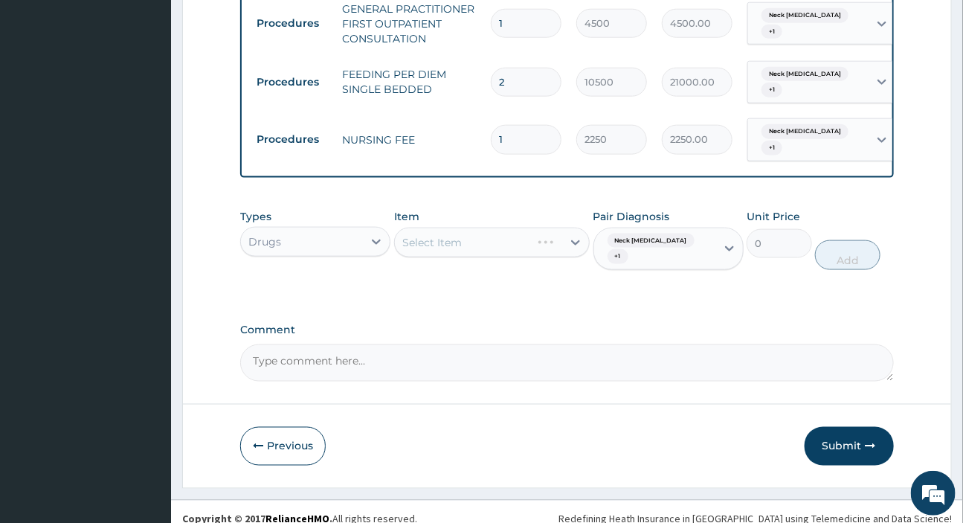
click at [462, 230] on div "Select Item" at bounding box center [492, 242] width 196 height 30
click at [464, 239] on div "Select Item" at bounding box center [492, 242] width 196 height 30
click at [535, 241] on div "Select Item" at bounding box center [478, 242] width 167 height 24
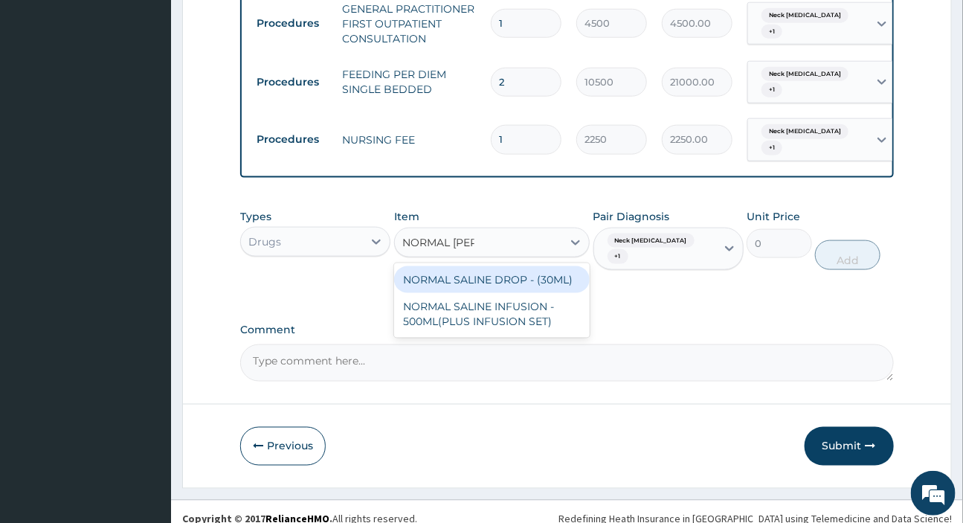
type input "NORMAL SALI"
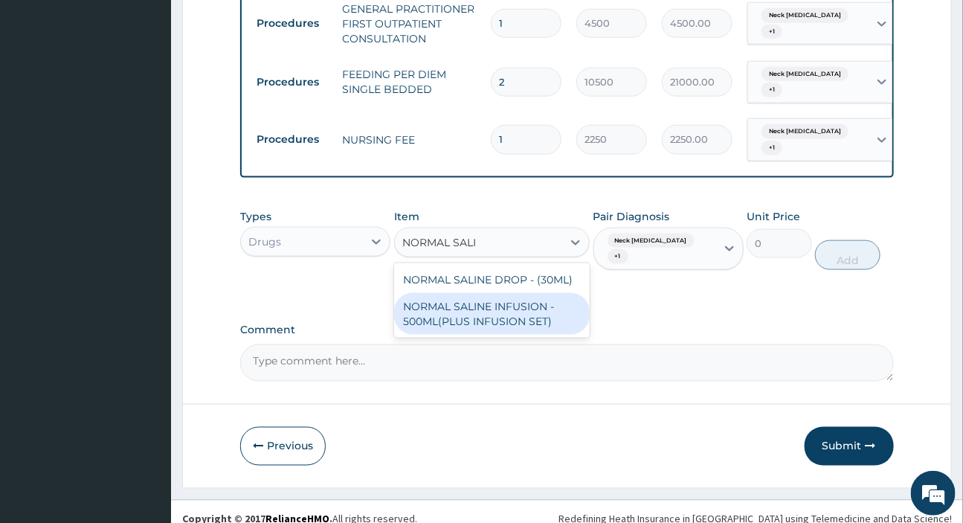
click at [481, 317] on div "NORMAL SALINE INFUSION - 500ML(PLUS INFUSION SET)" at bounding box center [492, 314] width 196 height 42
click at [481, 323] on label "Comment" at bounding box center [566, 329] width 653 height 13
click at [481, 344] on textarea "Comment" at bounding box center [566, 362] width 653 height 37
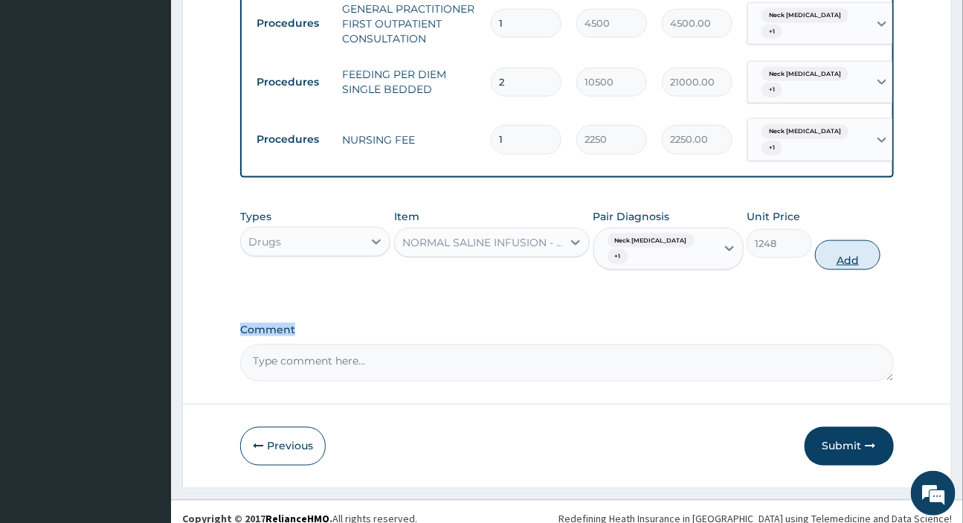
click at [848, 240] on button "Add" at bounding box center [847, 255] width 65 height 30
type input "0"
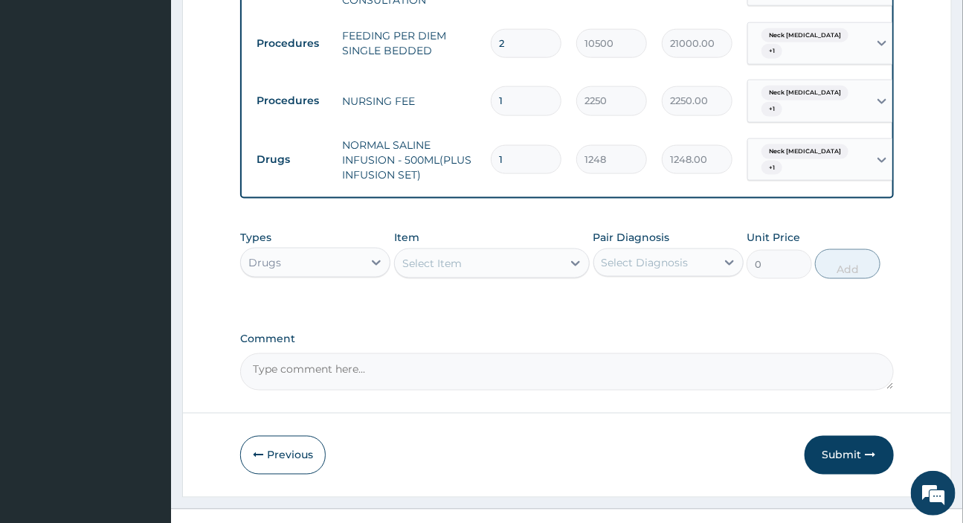
scroll to position [710, 0]
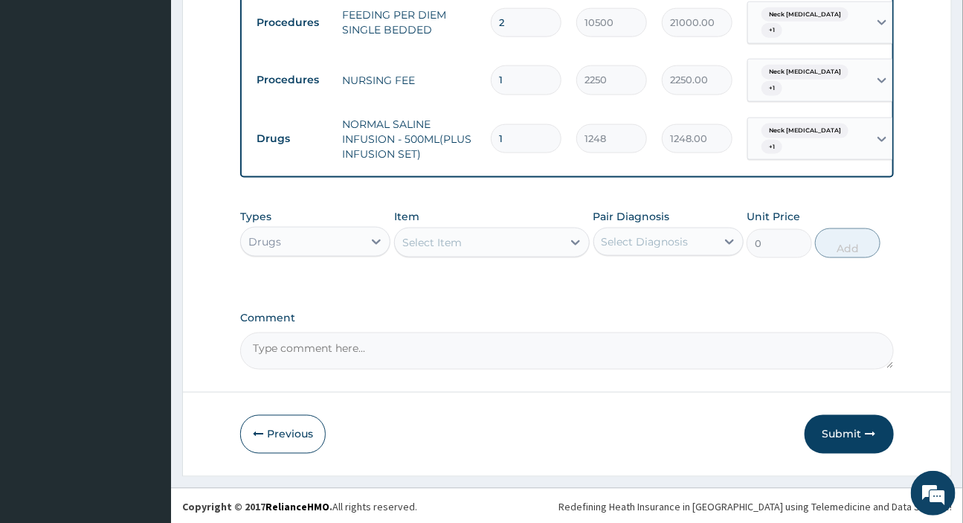
click at [480, 245] on div "Select Item" at bounding box center [478, 242] width 167 height 24
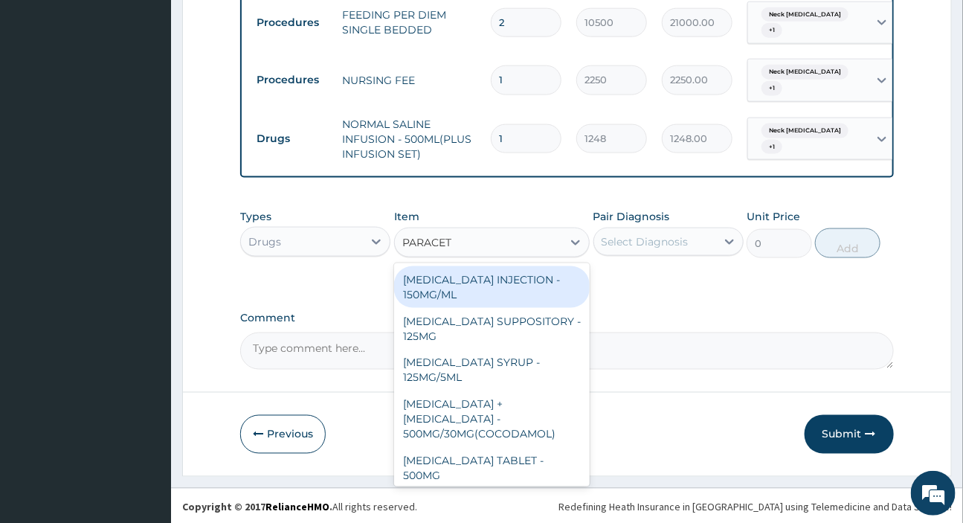
type input "PARACETA"
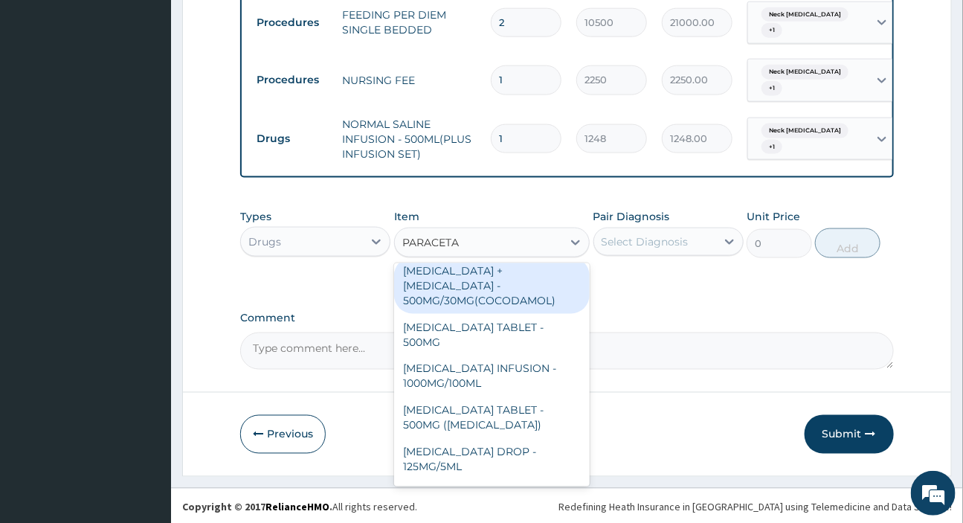
scroll to position [135, 0]
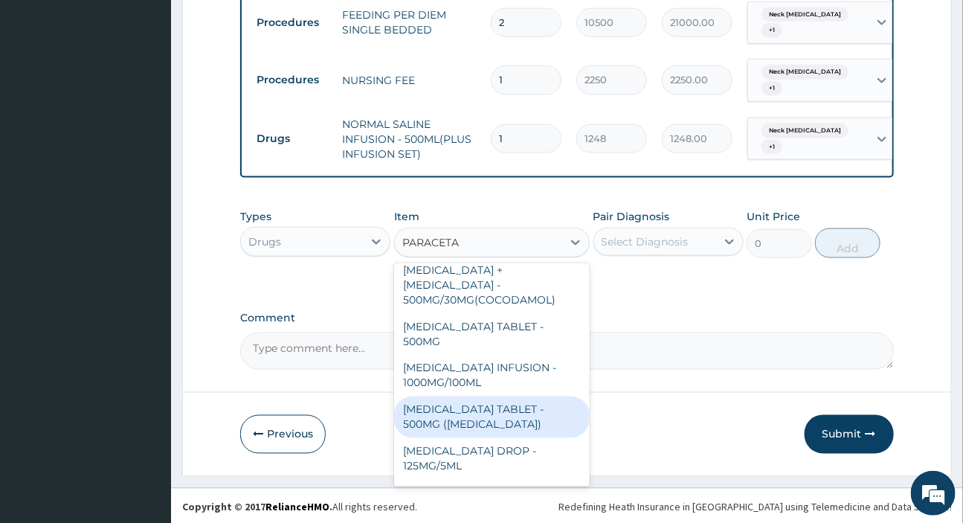
click at [503, 405] on div "PARACETAMOL TABLET - 500MG (PANADOL)" at bounding box center [492, 417] width 196 height 42
type input "48"
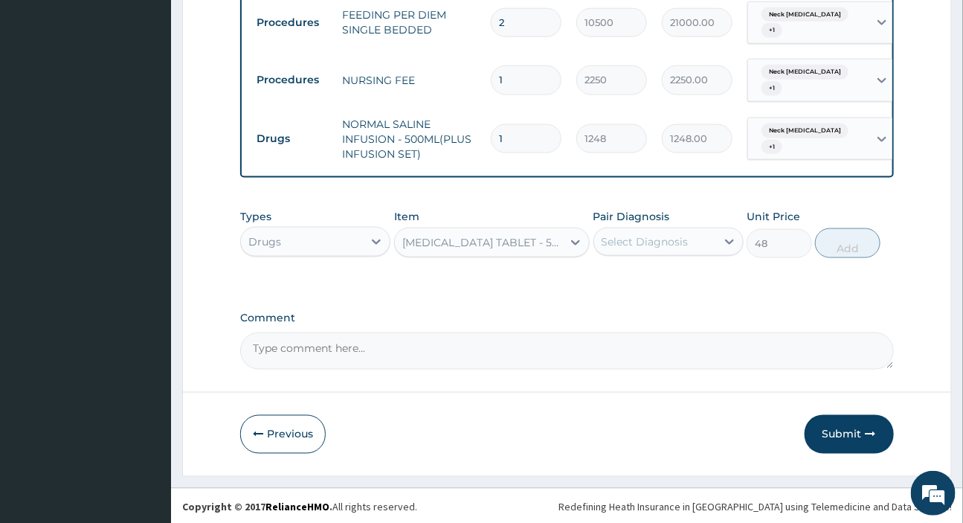
click at [461, 242] on div "PARACETAMOL TABLET - 500MG (PANADOL)" at bounding box center [482, 242] width 161 height 15
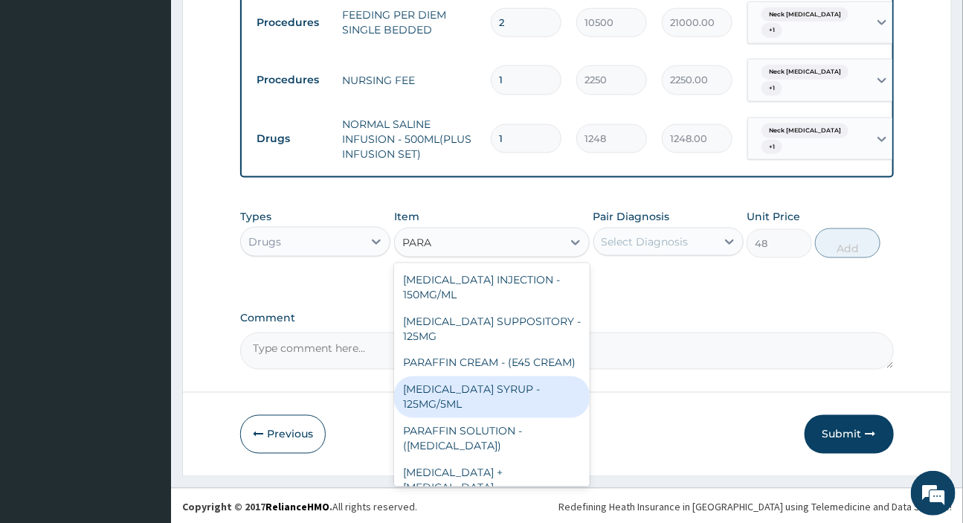
scroll to position [67, 0]
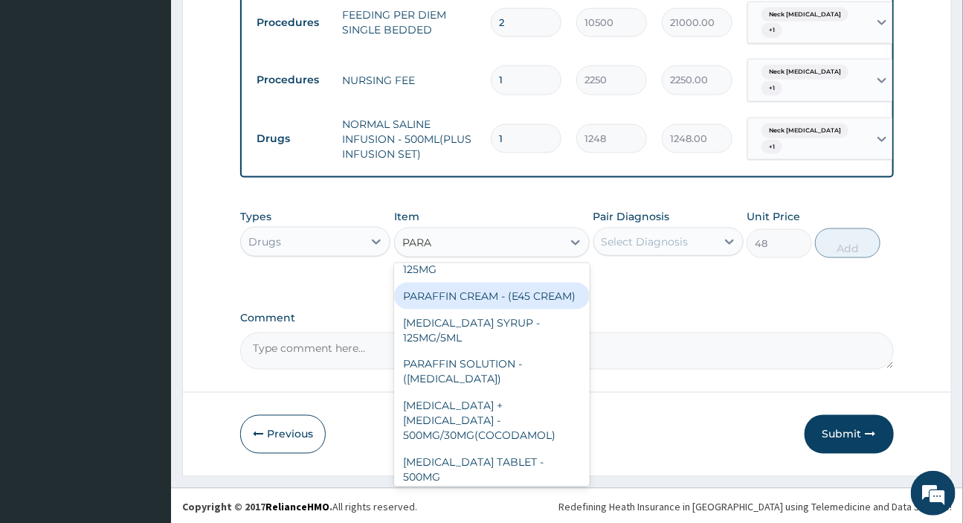
type input "PARA"
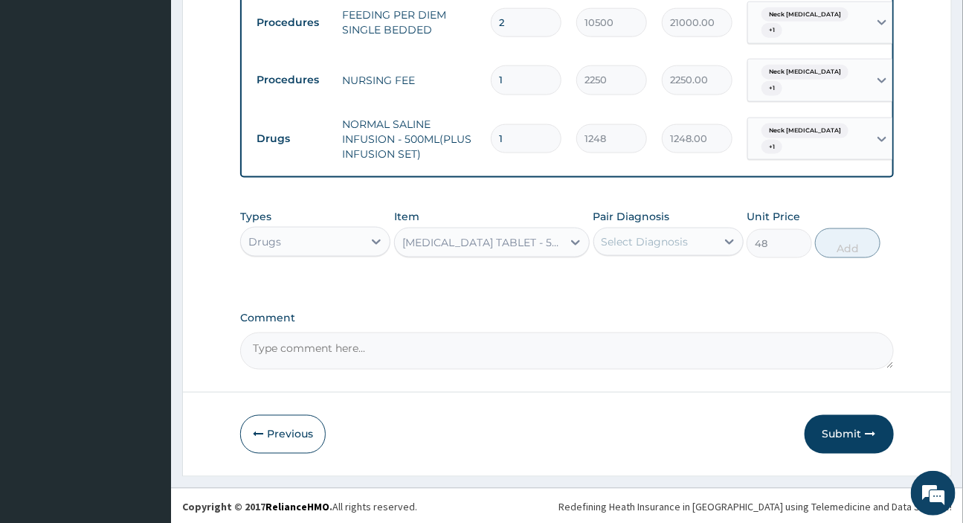
click at [540, 237] on div "PARACETAMOL TABLET - 500MG (PANADOL)" at bounding box center [482, 242] width 161 height 15
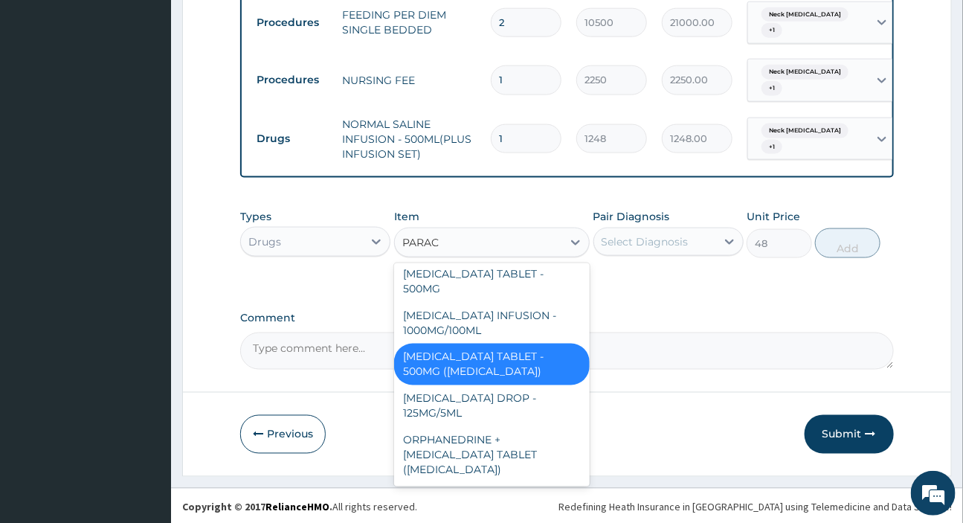
scroll to position [172, 0]
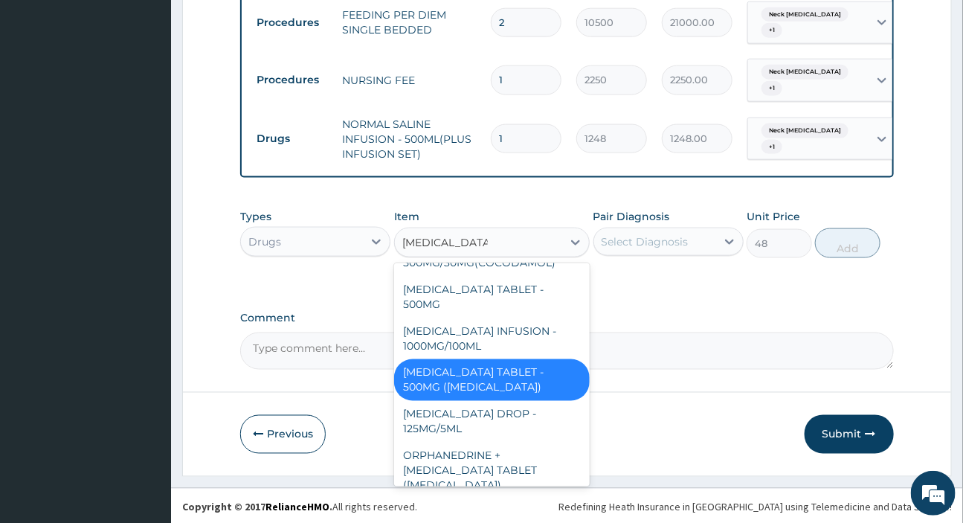
type input "PARACETAMOL I"
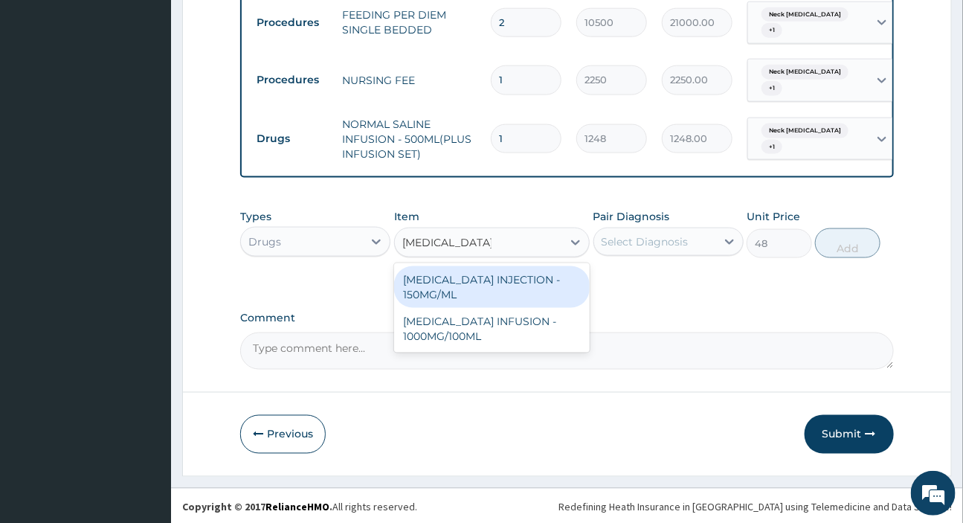
click at [468, 283] on div "PARACETAMOL INJECTION - 150MG/ML" at bounding box center [492, 287] width 196 height 42
type input "640"
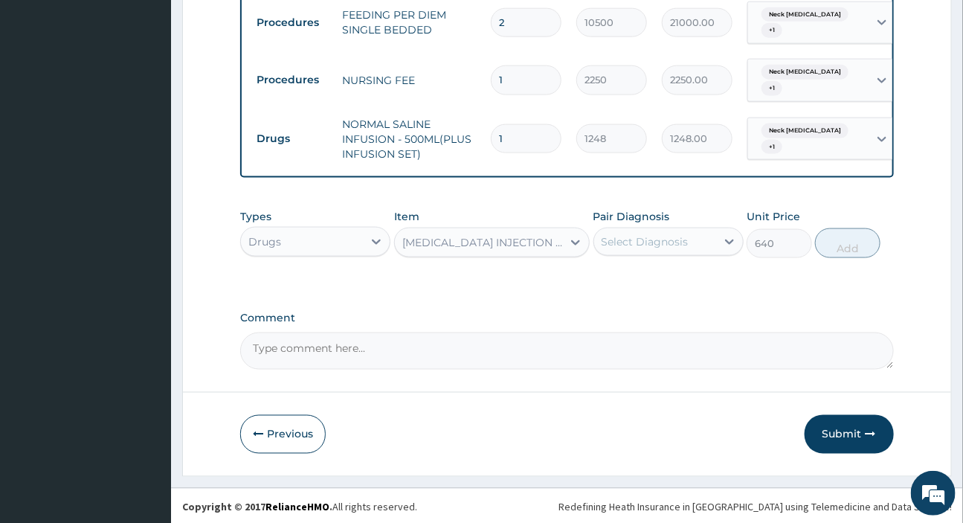
click at [662, 234] on div "Select Diagnosis" at bounding box center [644, 241] width 87 height 15
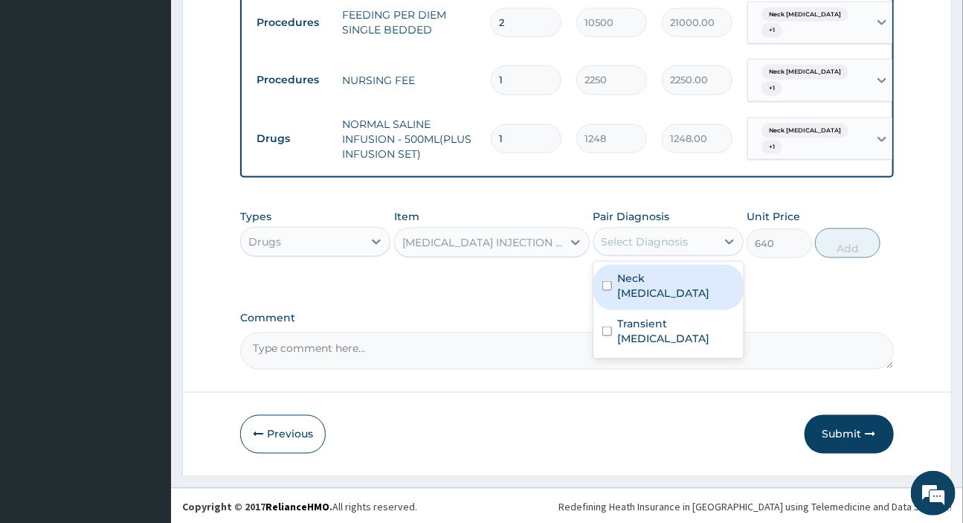
click at [672, 277] on label "Neck sprain" at bounding box center [676, 286] width 117 height 30
checkbox input "true"
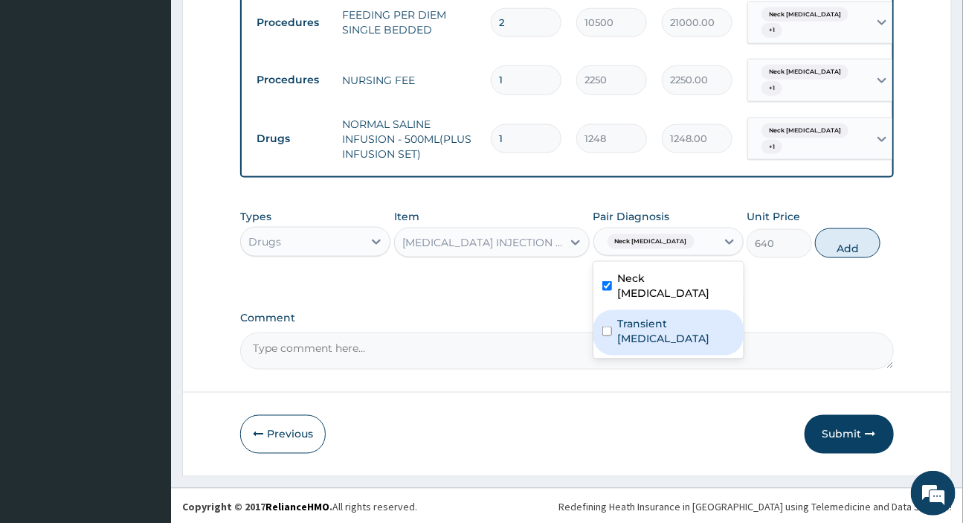
click at [665, 316] on label "Transient ischemia" at bounding box center [676, 331] width 117 height 30
checkbox input "true"
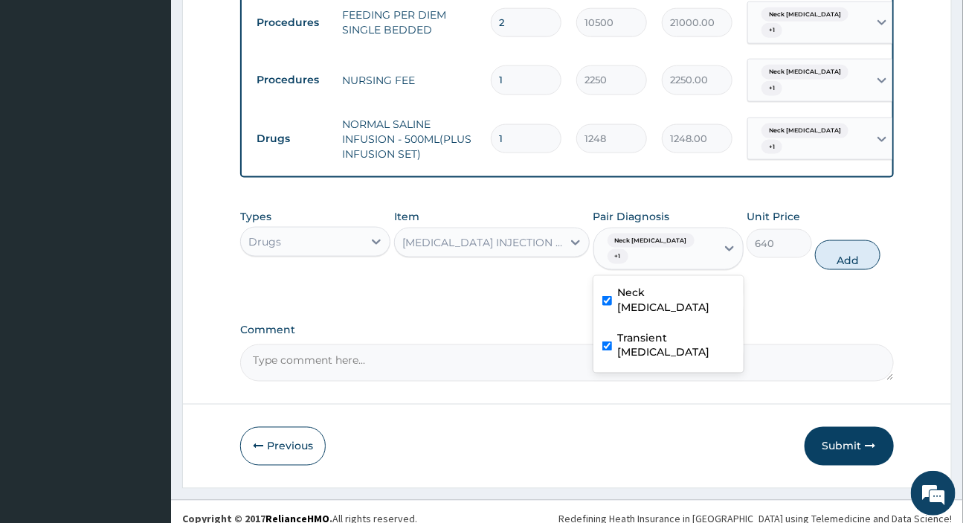
click at [847, 248] on button "Add" at bounding box center [847, 255] width 65 height 30
type input "0"
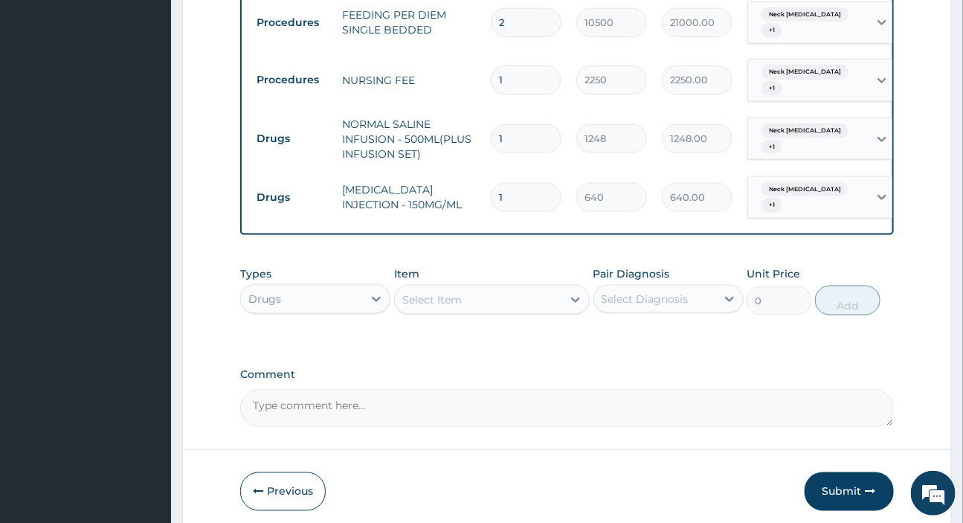
scroll to position [761, 0]
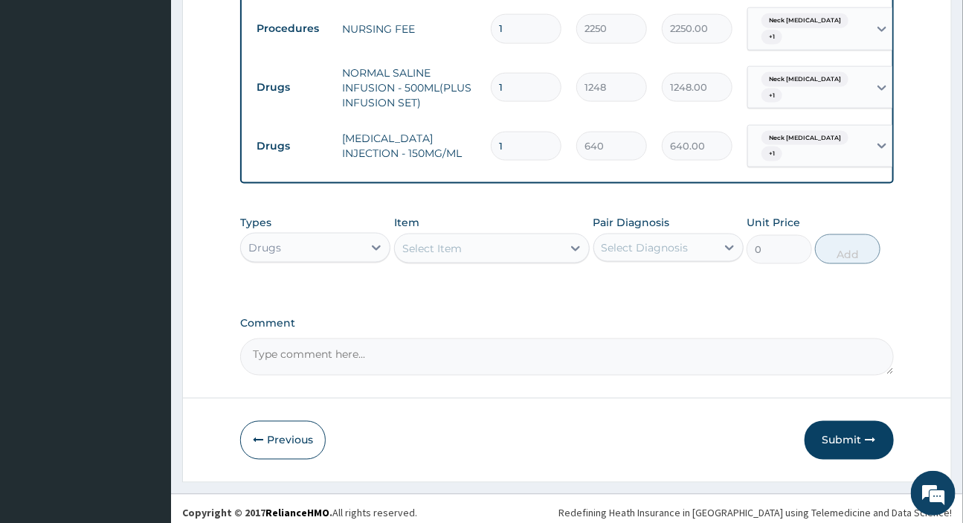
click at [451, 236] on div "Select Item" at bounding box center [478, 248] width 167 height 24
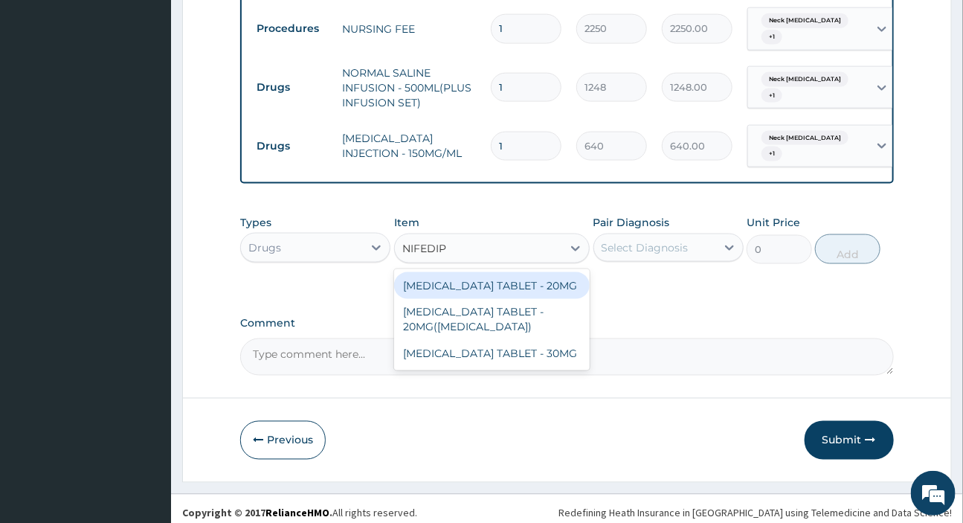
type input "NIFEDIPI"
click at [489, 283] on div "NIFEDIPINE TABLET - 20MG" at bounding box center [492, 285] width 196 height 27
type input "128"
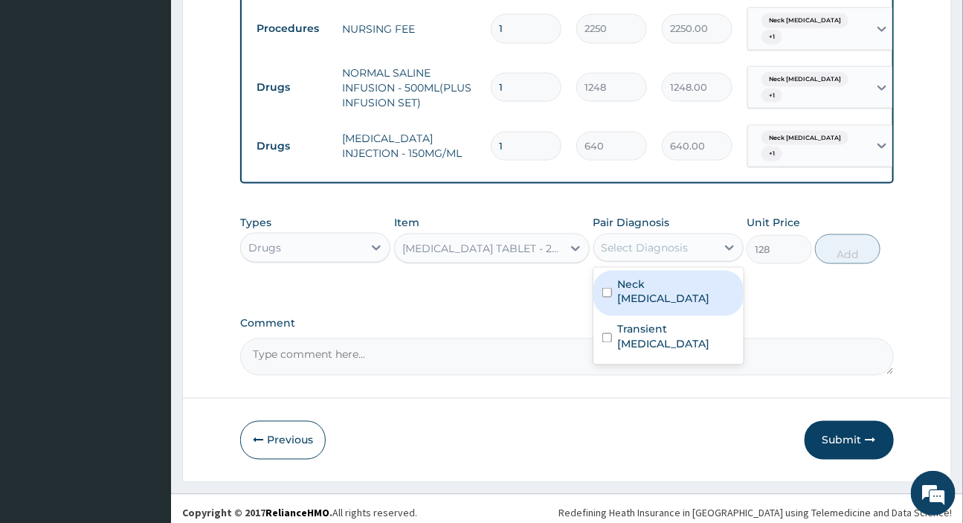
click at [633, 244] on div "Select Diagnosis" at bounding box center [644, 247] width 87 height 15
click at [636, 277] on label "Neck sprain" at bounding box center [676, 292] width 117 height 30
checkbox input "true"
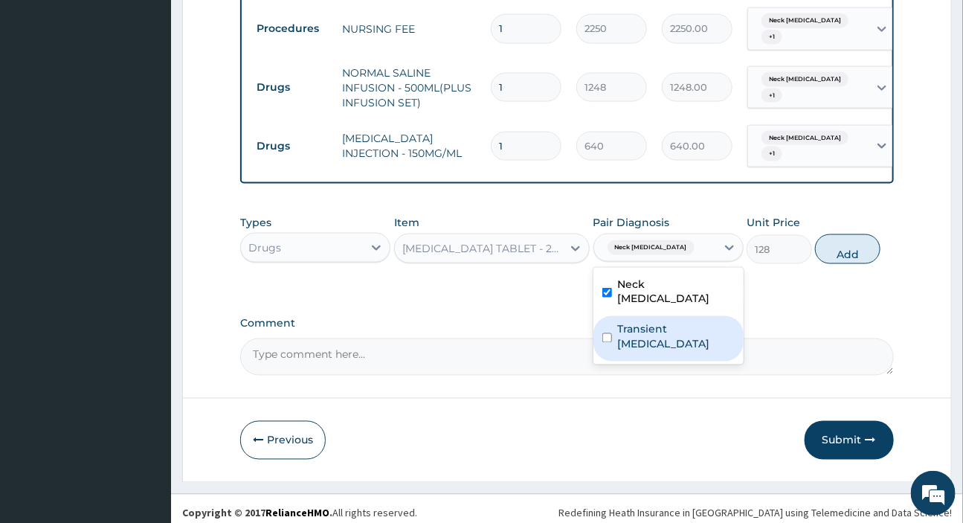
click at [639, 322] on label "Transient ischemia" at bounding box center [676, 337] width 117 height 30
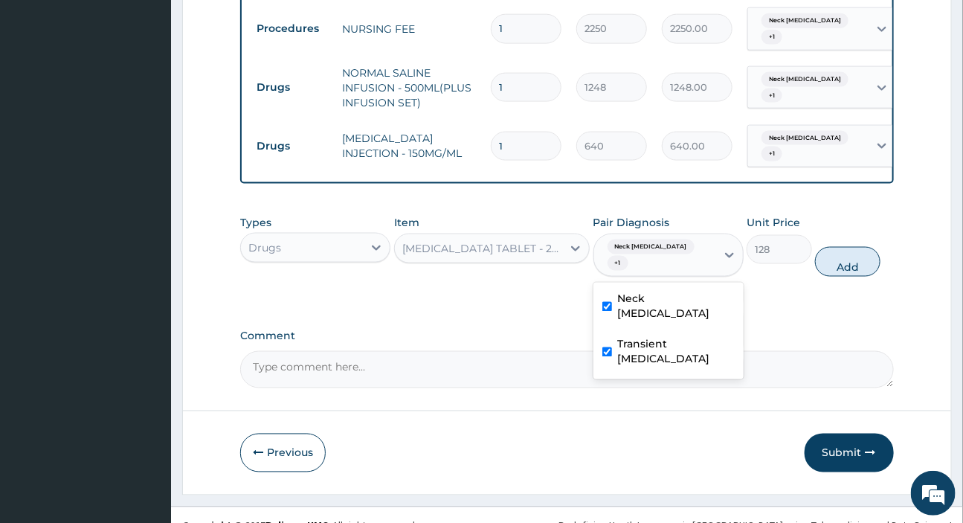
click at [639, 337] on label "Transient ischemia" at bounding box center [676, 352] width 117 height 30
checkbox input "true"
click at [851, 249] on button "Add" at bounding box center [847, 262] width 65 height 30
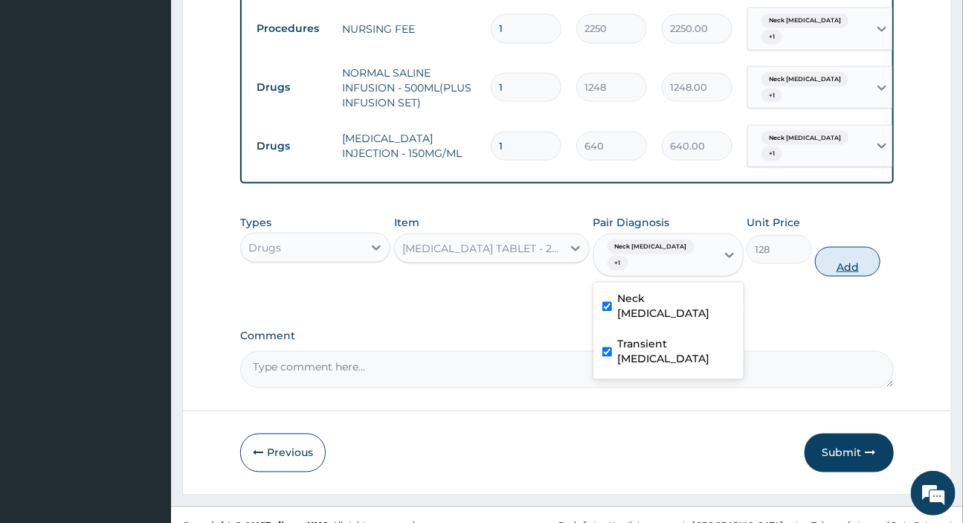
type input "0"
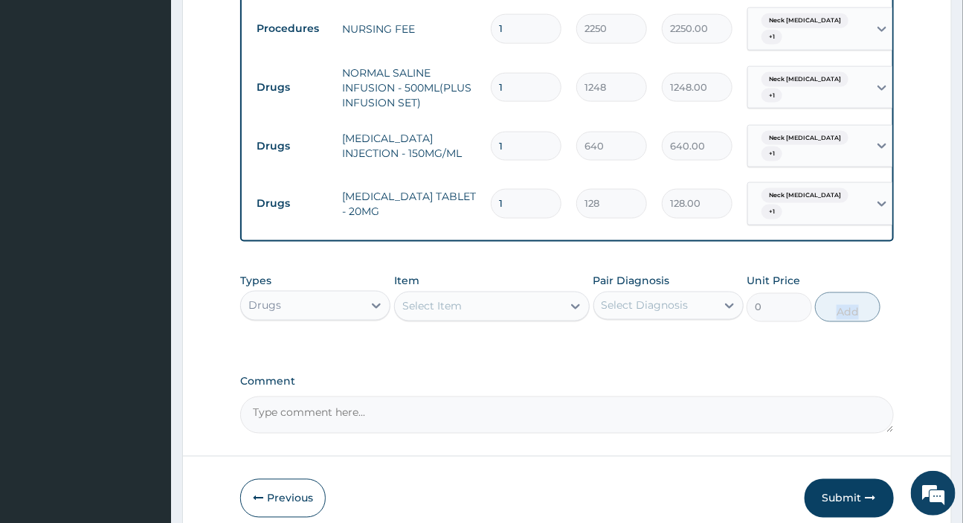
click at [440, 299] on div "Select Item" at bounding box center [431, 306] width 59 height 15
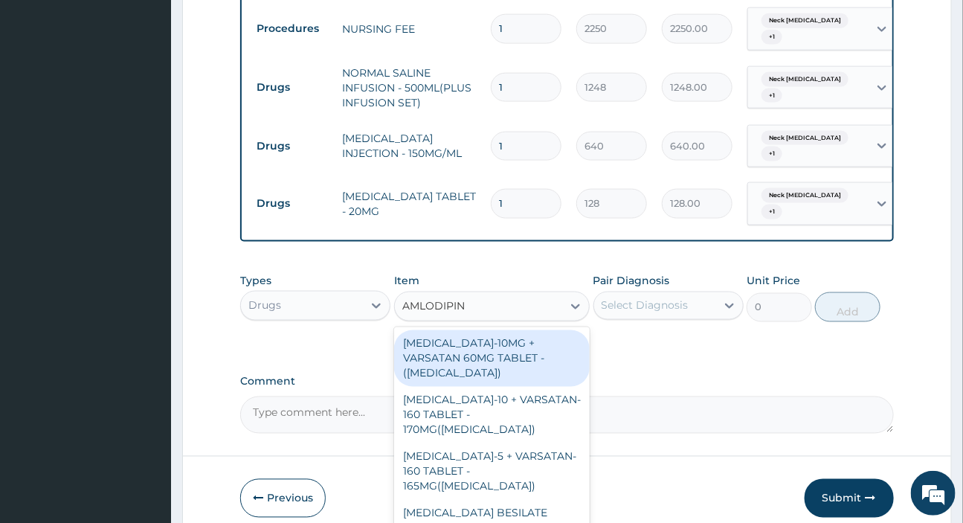
type input "AMLODIPINE"
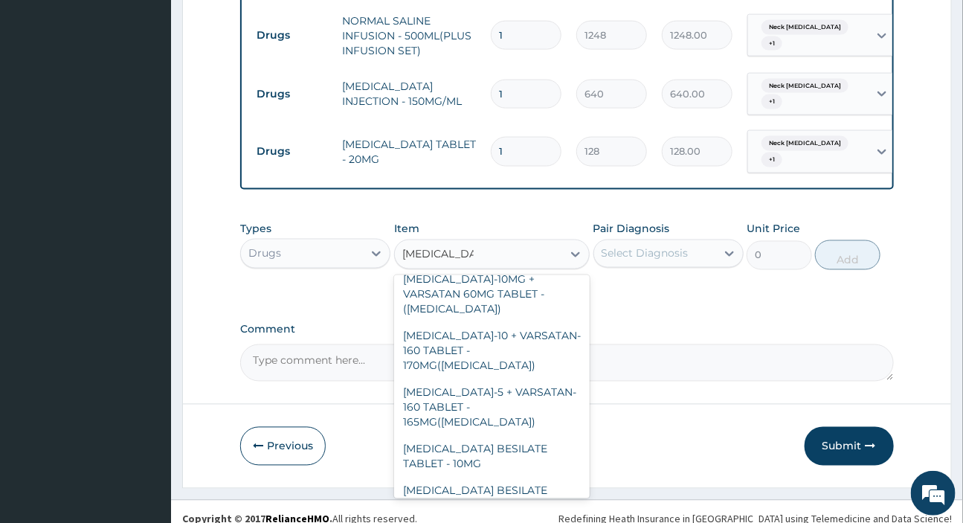
scroll to position [0, 0]
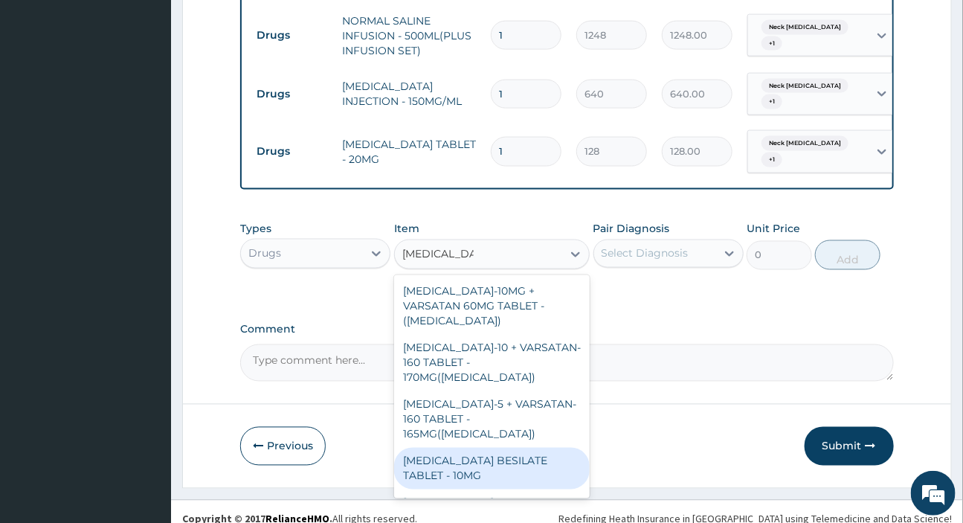
click at [471, 448] on div "AMLODIPINE BESILATE TABLET - 10MG" at bounding box center [492, 469] width 196 height 42
type input "128"
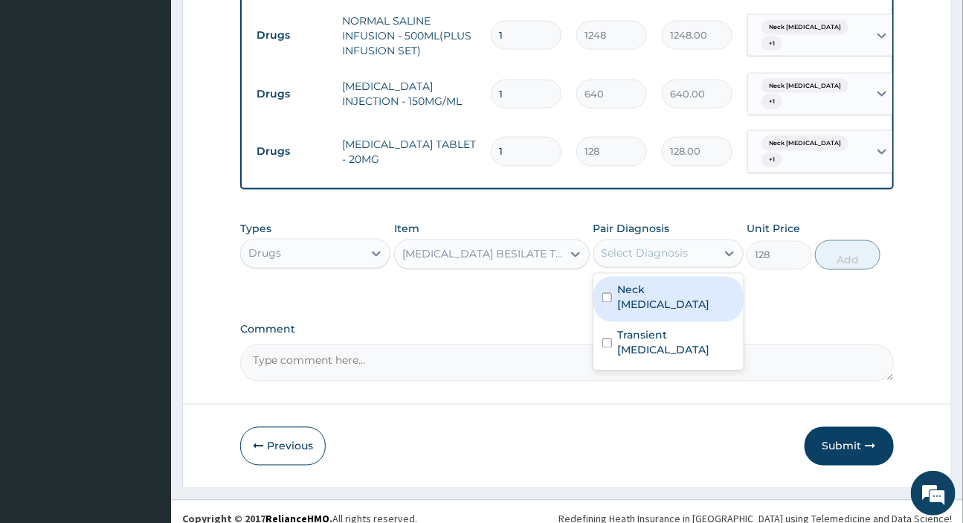
click at [668, 246] on div "Select Diagnosis" at bounding box center [644, 253] width 87 height 15
click at [654, 283] on label "Neck sprain" at bounding box center [676, 298] width 117 height 30
checkbox input "true"
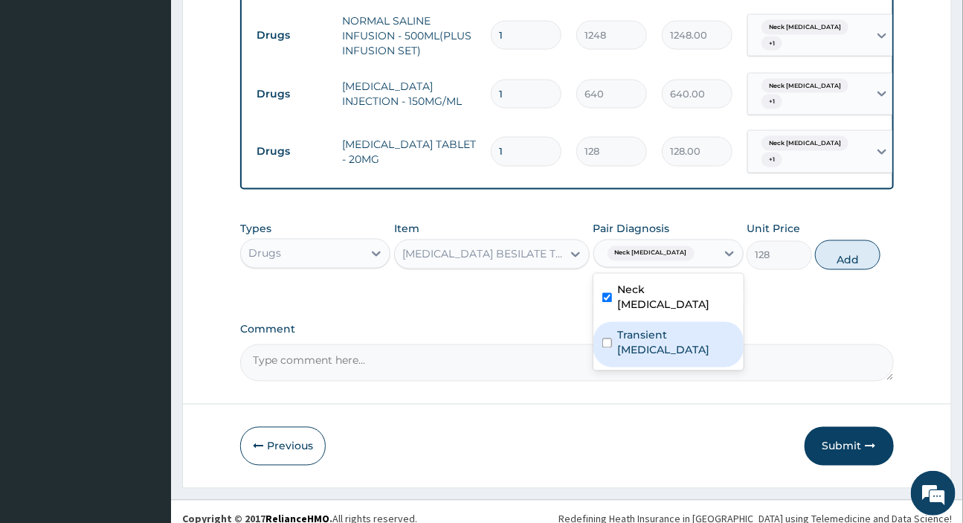
click at [720, 322] on div "Transient ischemia" at bounding box center [668, 344] width 150 height 45
checkbox input "true"
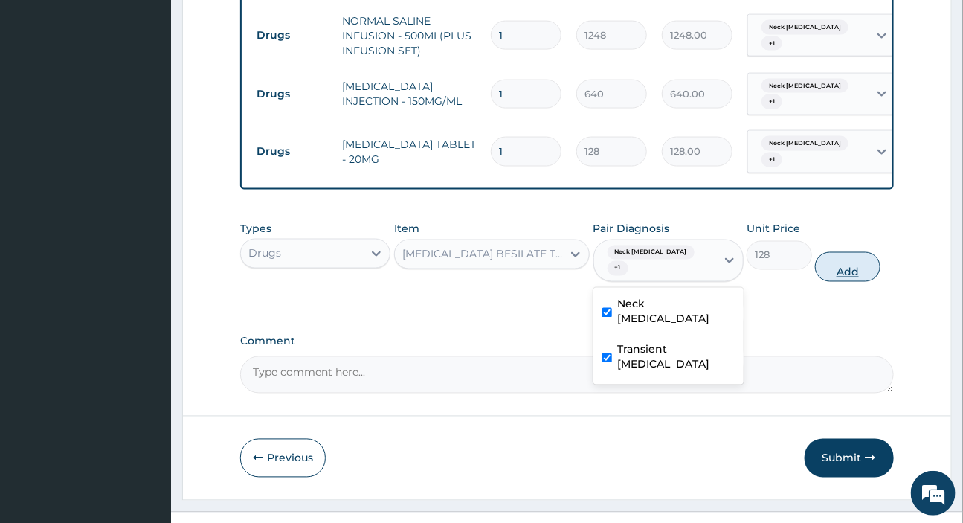
click at [848, 252] on button "Add" at bounding box center [847, 267] width 65 height 30
type input "0"
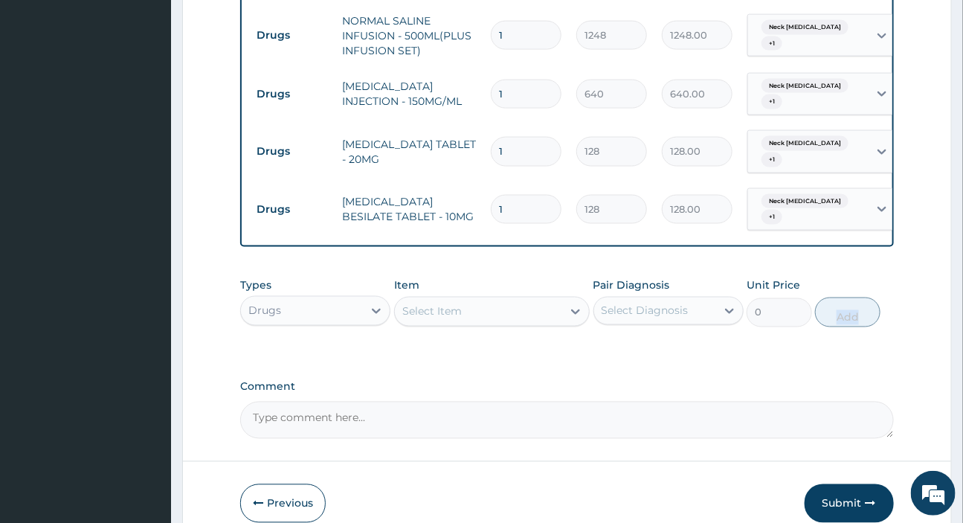
click at [521, 300] on div "Select Item" at bounding box center [478, 312] width 167 height 24
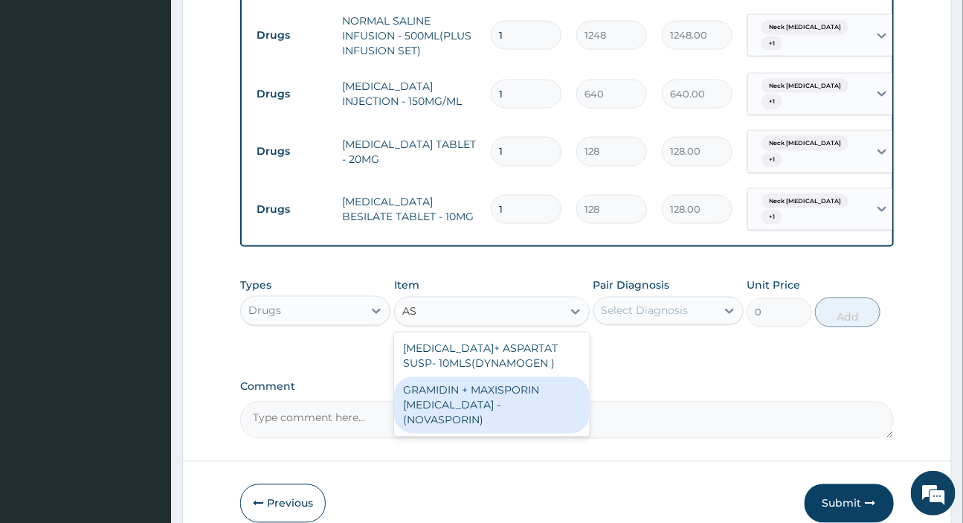
type input "A"
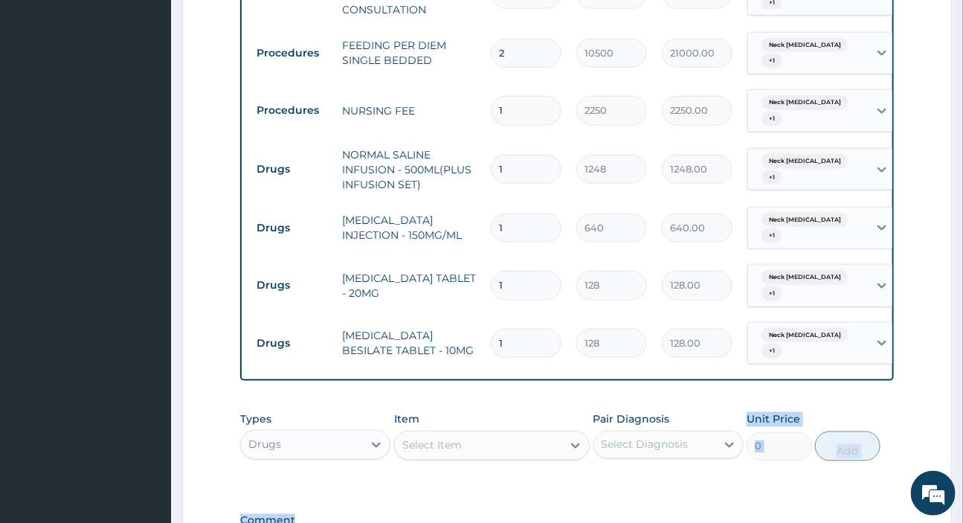
scroll to position [678, 0]
click at [506, 378] on div "PA Code / Prescription Code PA/EA2C3D Encounter Date 15-07-2025 Important Notic…" at bounding box center [566, 19] width 653 height 1110
click at [522, 330] on input "1" at bounding box center [526, 344] width 71 height 29
type input "14"
type input "1792.00"
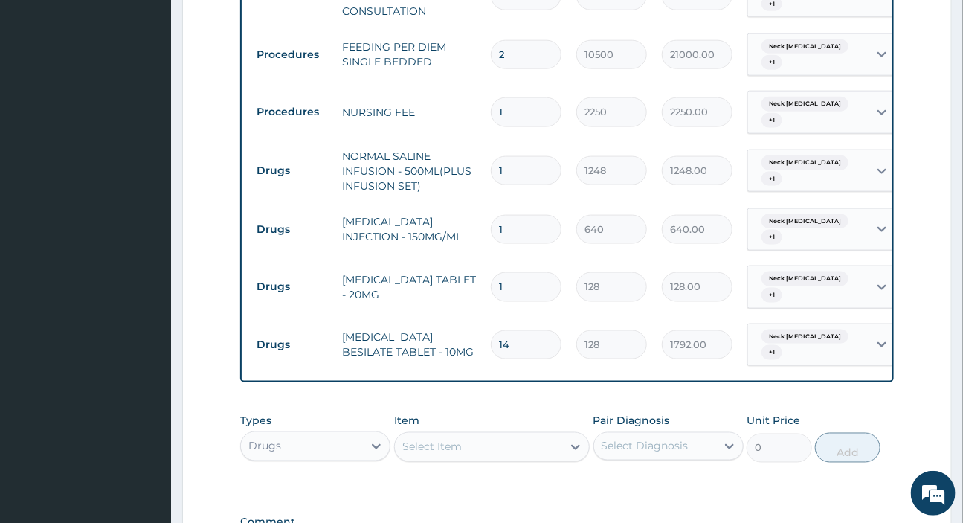
type input "14"
click at [517, 272] on input "1" at bounding box center [526, 286] width 71 height 29
type input "31"
type input "3968.00"
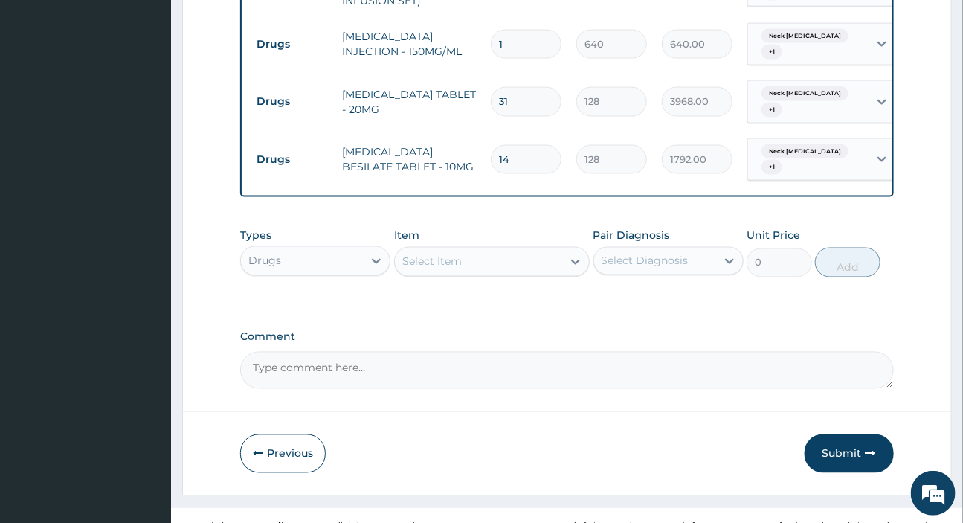
scroll to position [865, 0]
type input "31"
click at [847, 434] on button "Submit" at bounding box center [848, 452] width 89 height 39
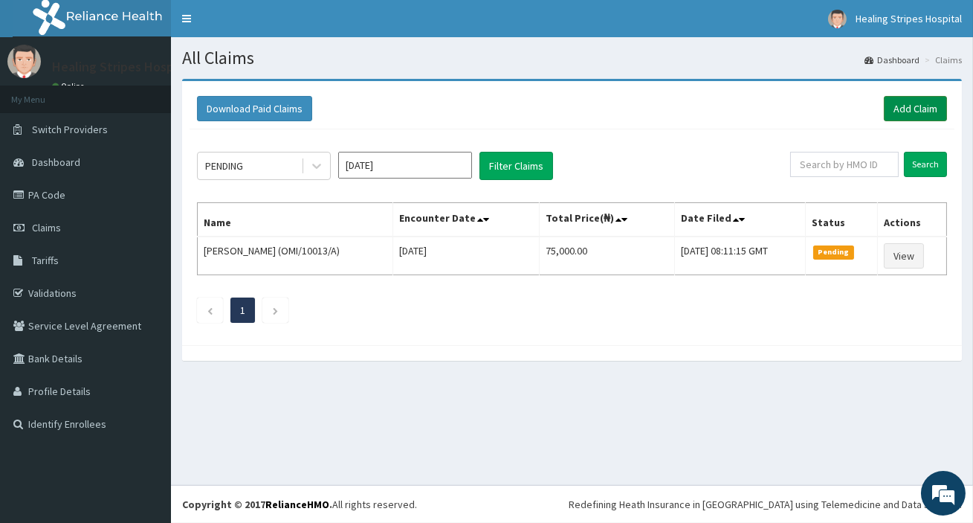
click at [910, 106] on link "Add Claim" at bounding box center [915, 108] width 63 height 25
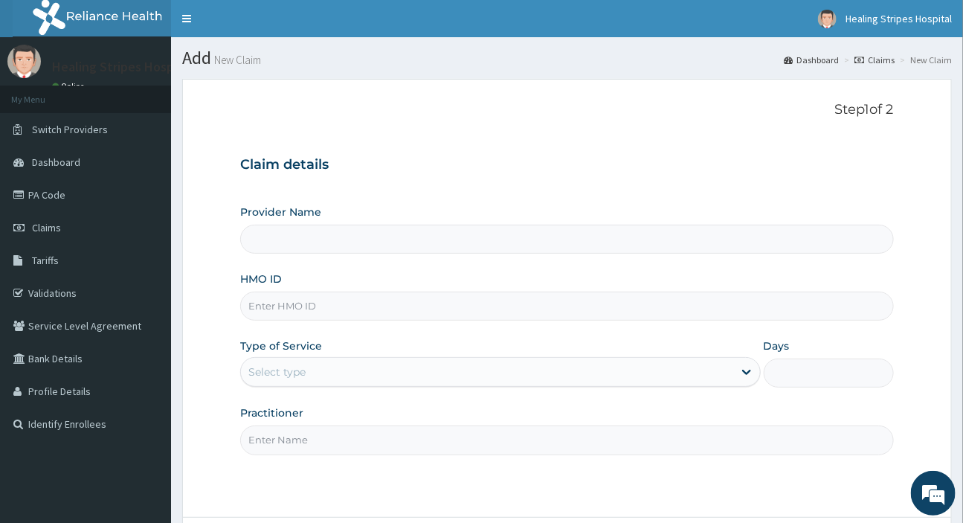
type input "Healing Stripes Hospital"
